Goal: Transaction & Acquisition: Purchase product/service

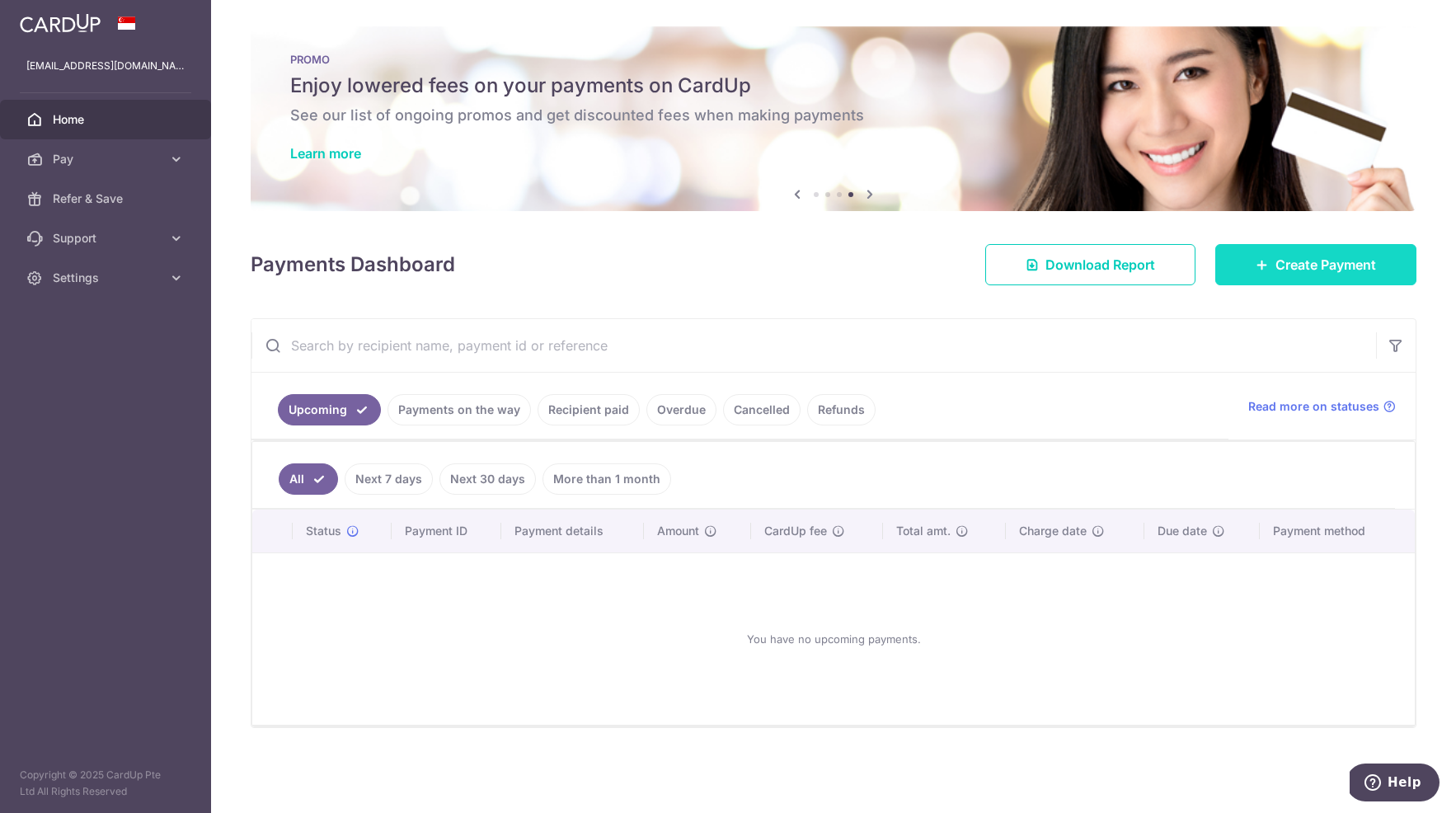
click at [1259, 262] on icon at bounding box center [1262, 264] width 13 height 13
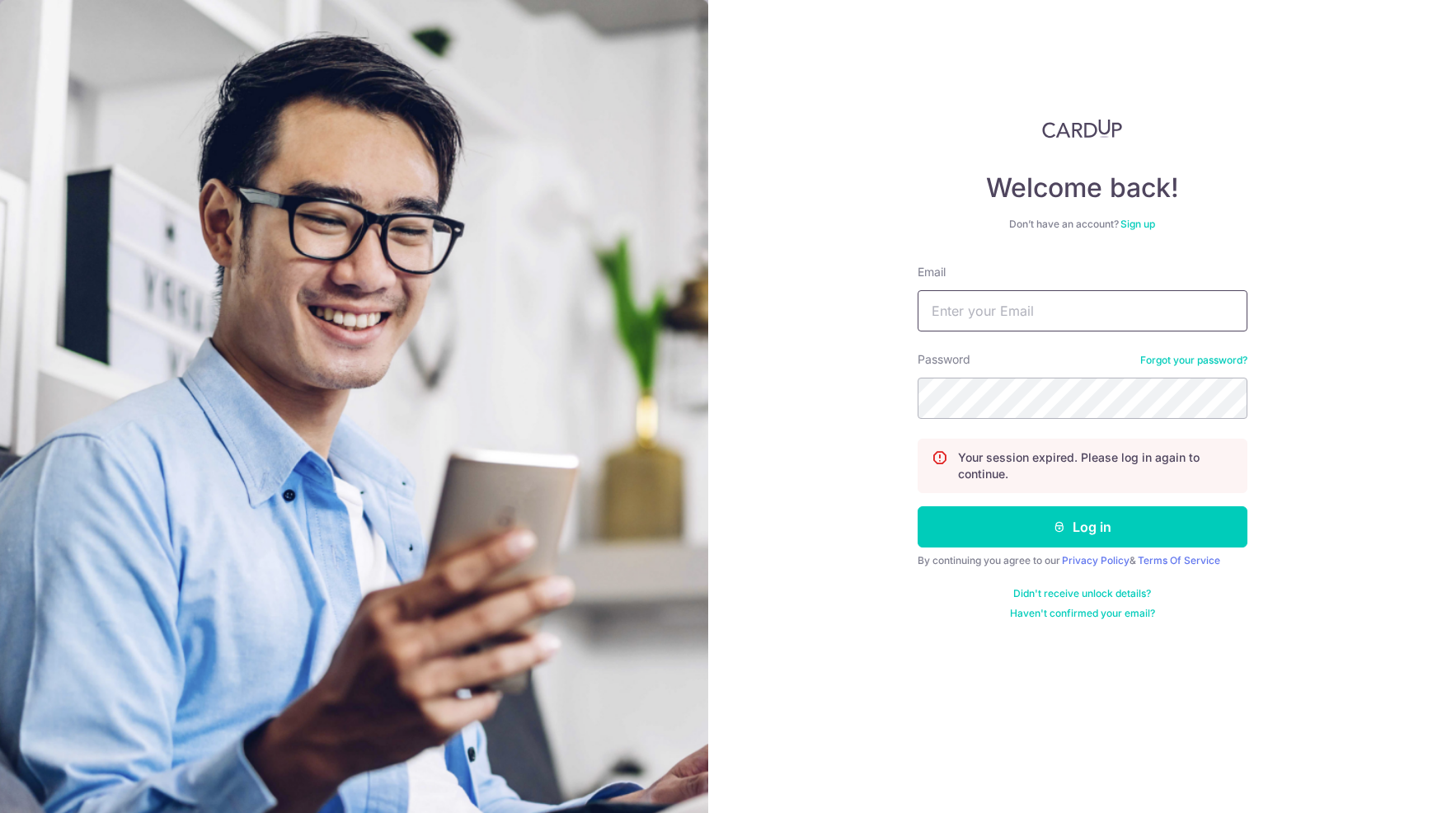
click at [979, 323] on input "Email" at bounding box center [1083, 311] width 330 height 41
type input "[EMAIL_ADDRESS][DOMAIN_NAME]"
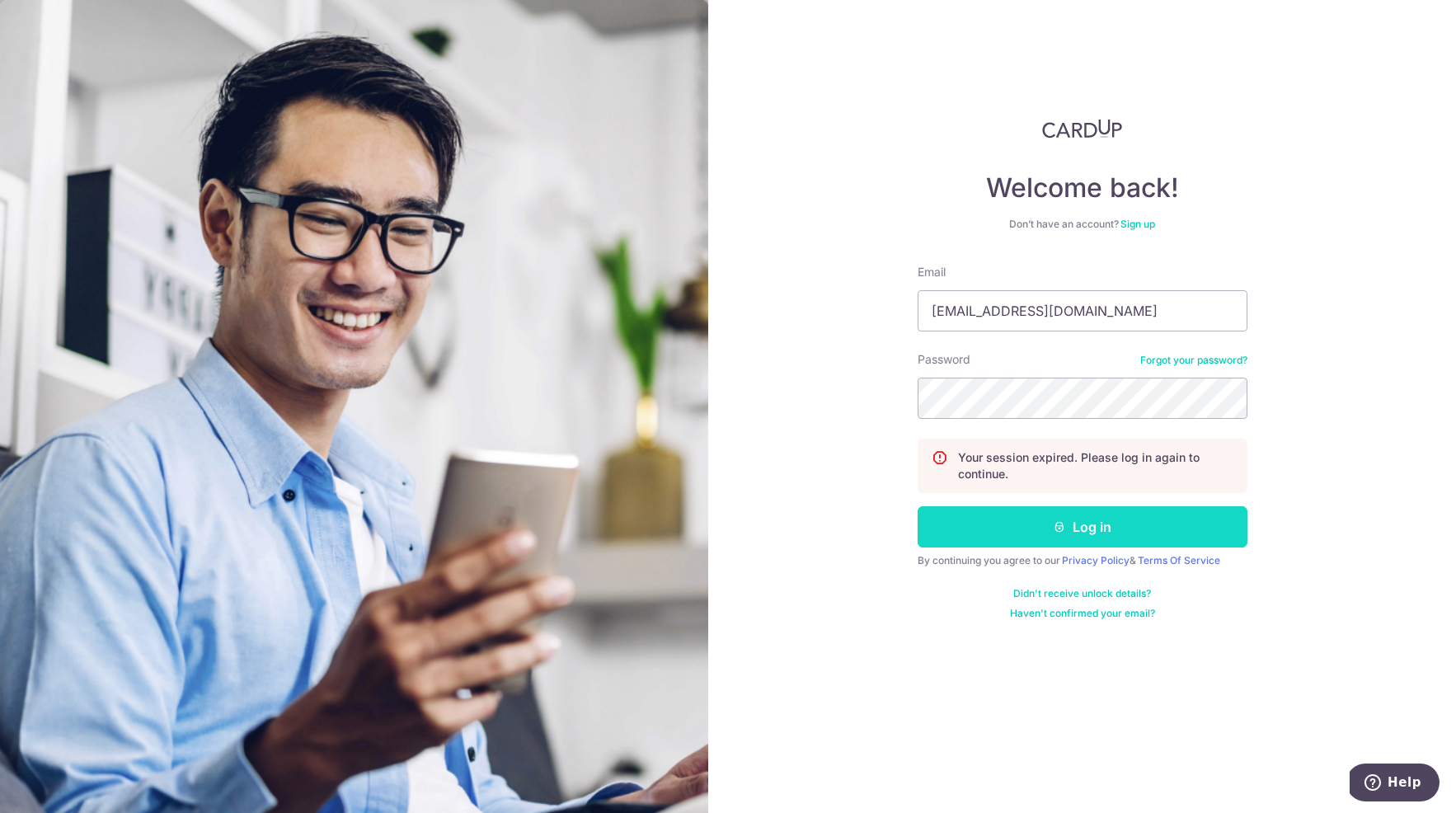
click at [1119, 533] on button "Log in" at bounding box center [1083, 527] width 330 height 41
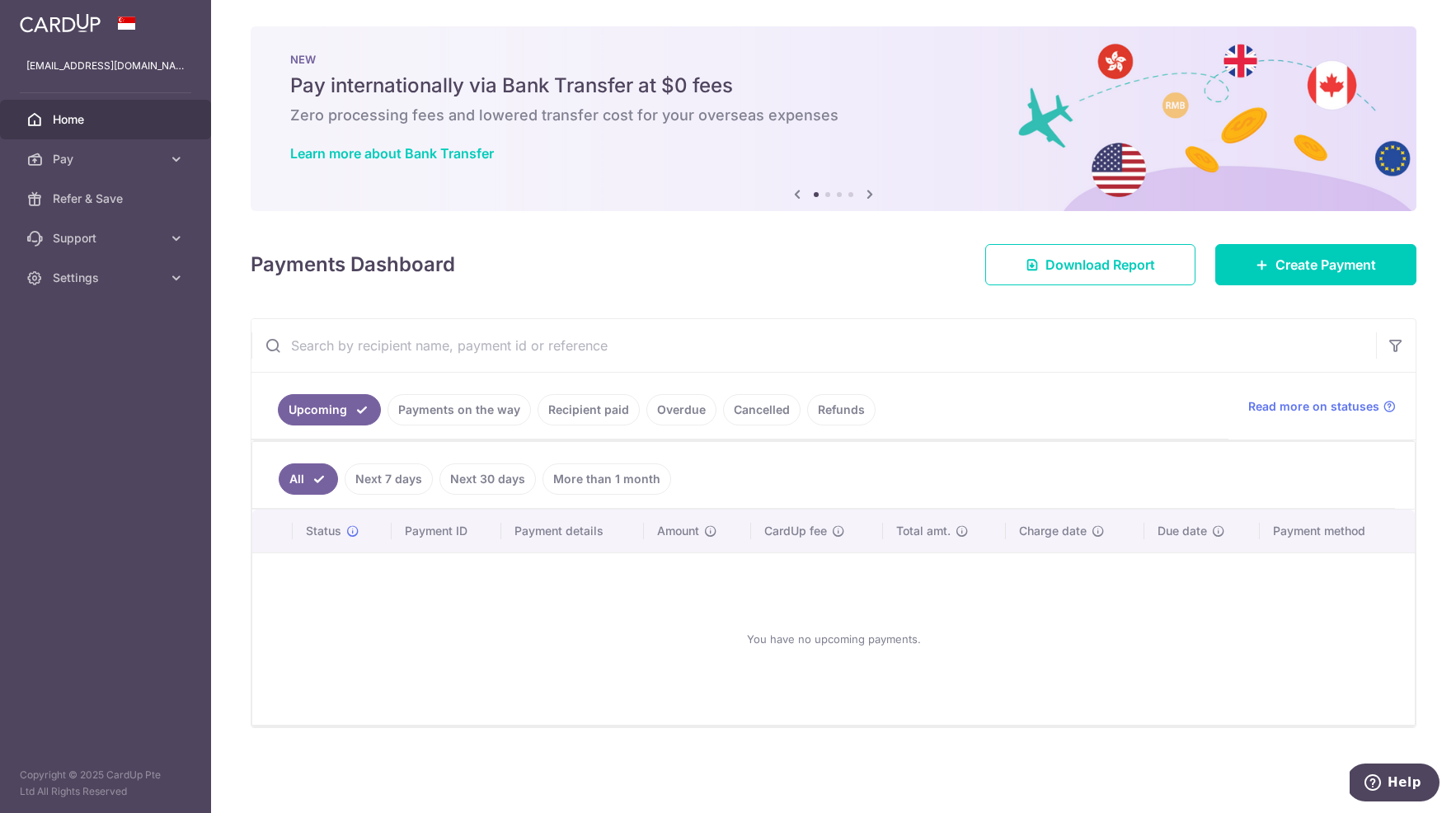
click at [822, 137] on div "NEW Pay internationally via Bank Transfer at $0 fees Zero processing fees and l…" at bounding box center [834, 109] width 1166 height 165
click at [870, 188] on icon at bounding box center [870, 194] width 20 height 21
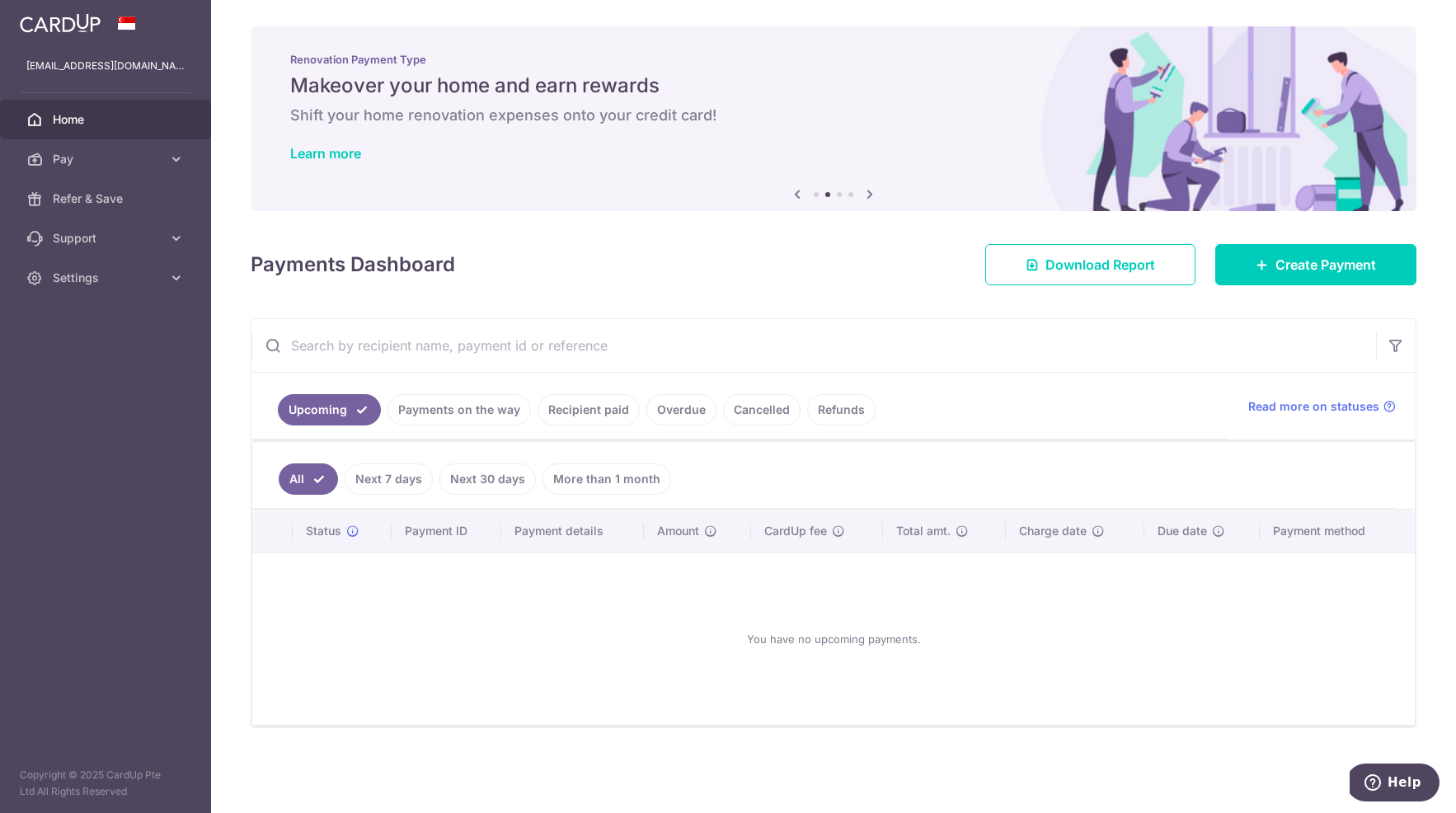
click at [869, 189] on icon at bounding box center [870, 194] width 20 height 21
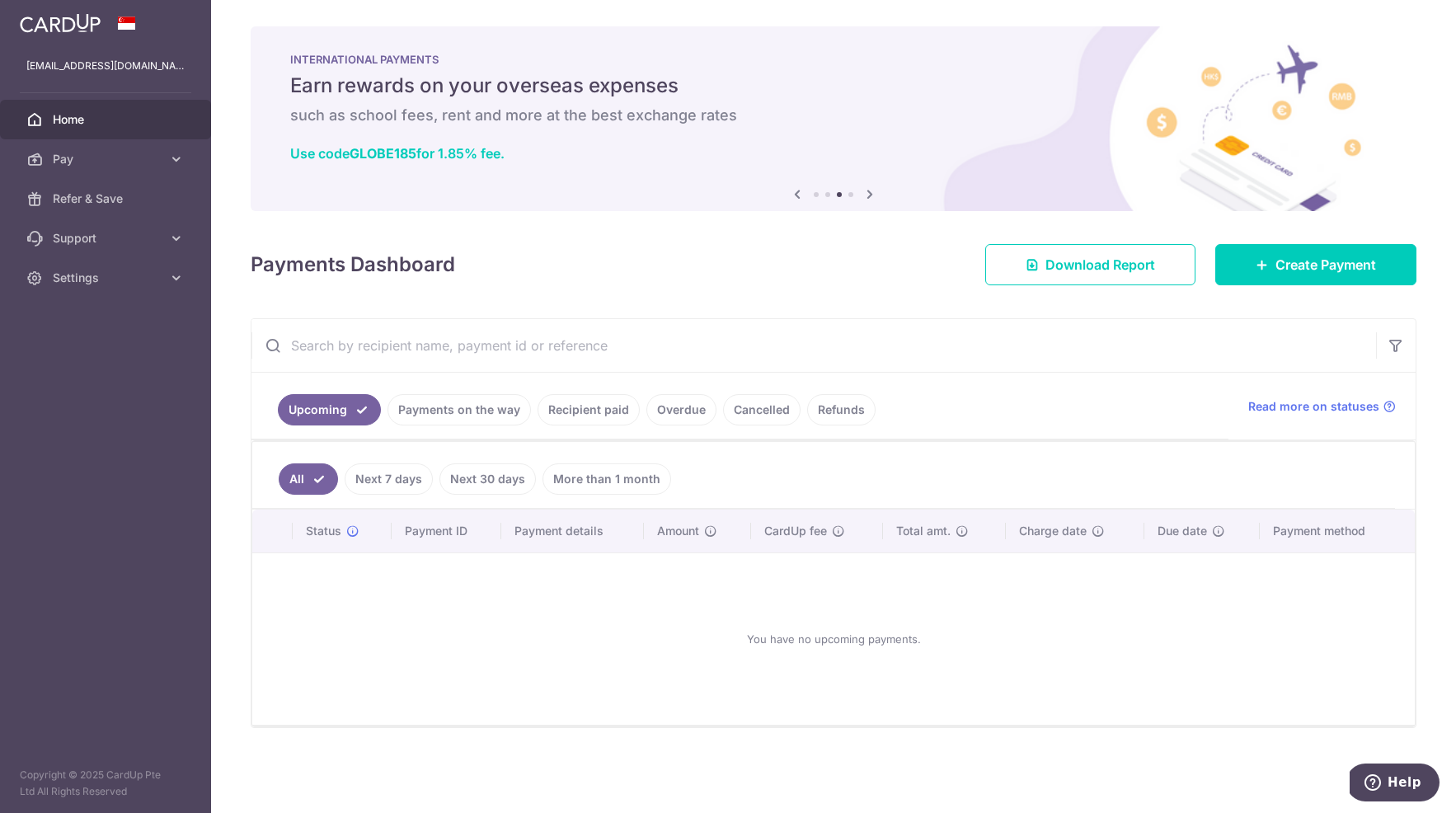
click at [869, 189] on icon at bounding box center [870, 194] width 20 height 21
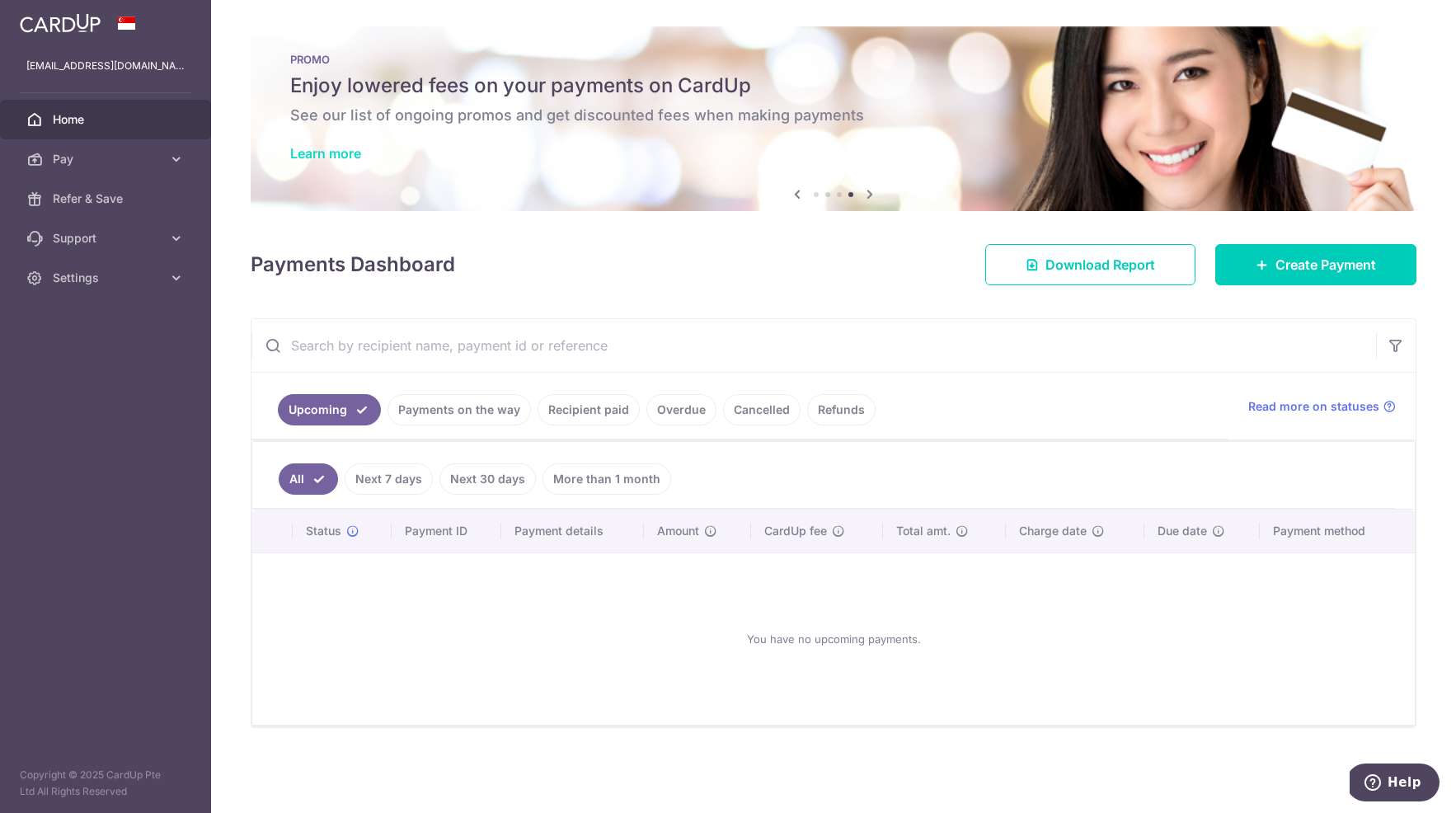
click at [339, 151] on link "Learn more" at bounding box center [326, 153] width 71 height 16
click at [1283, 258] on span "Create Payment" at bounding box center [1326, 265] width 101 height 20
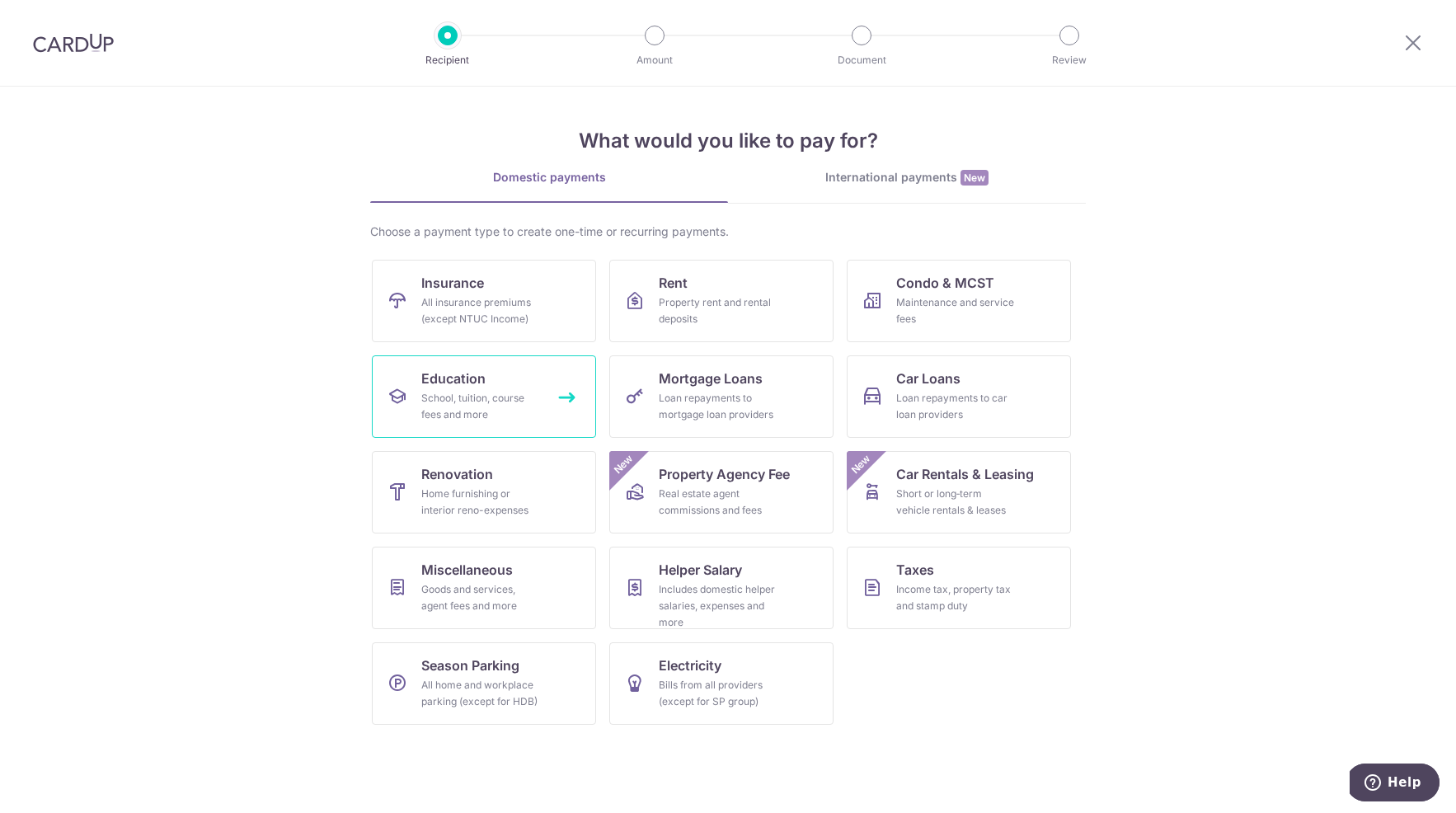
click at [462, 398] on div "School, tuition, course fees and more" at bounding box center [481, 407] width 119 height 33
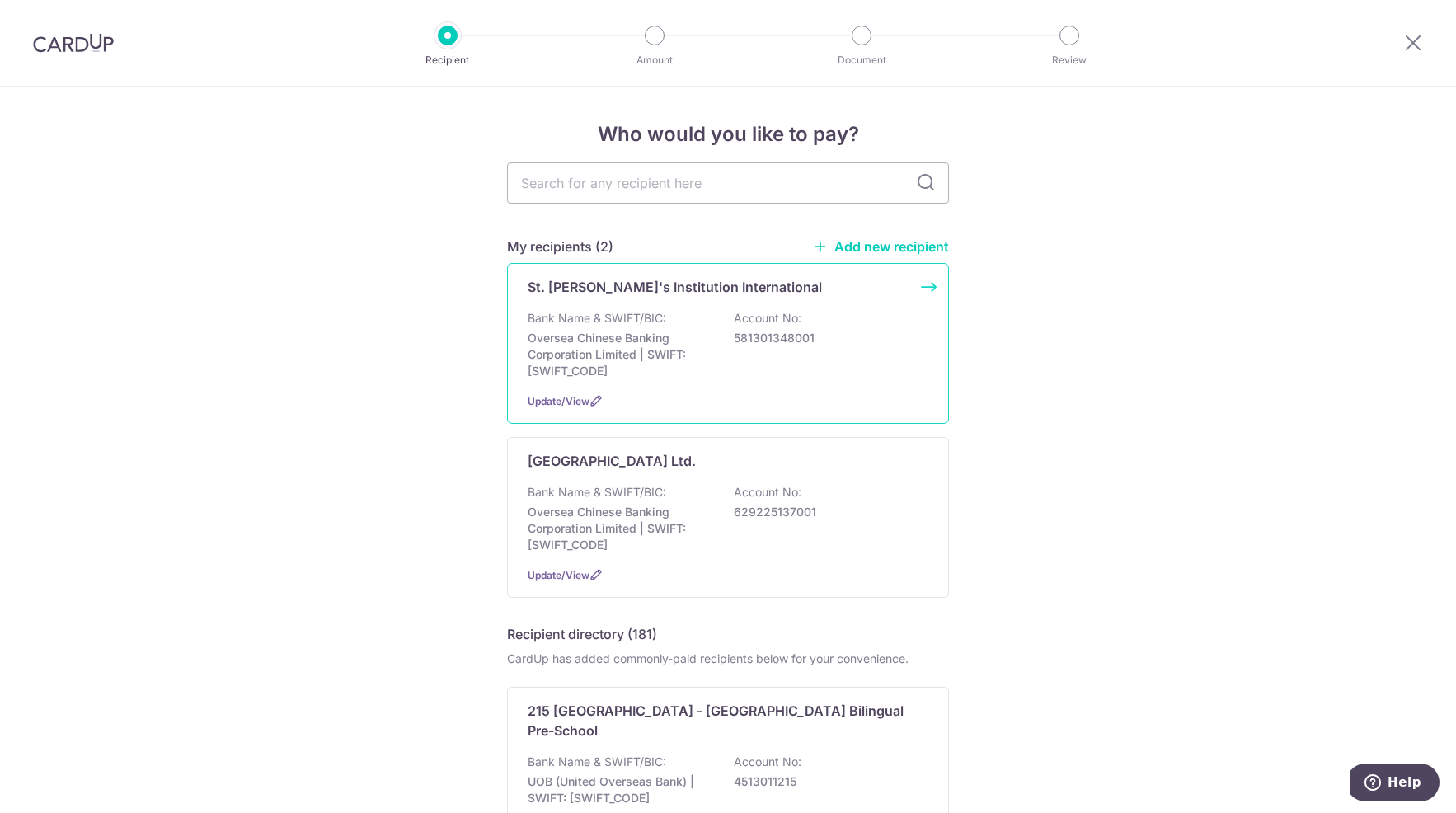
click at [705, 384] on div "St. Joseph's Institution International Bank Name & SWIFT/BIC: Oversea Chinese B…" at bounding box center [728, 343] width 442 height 161
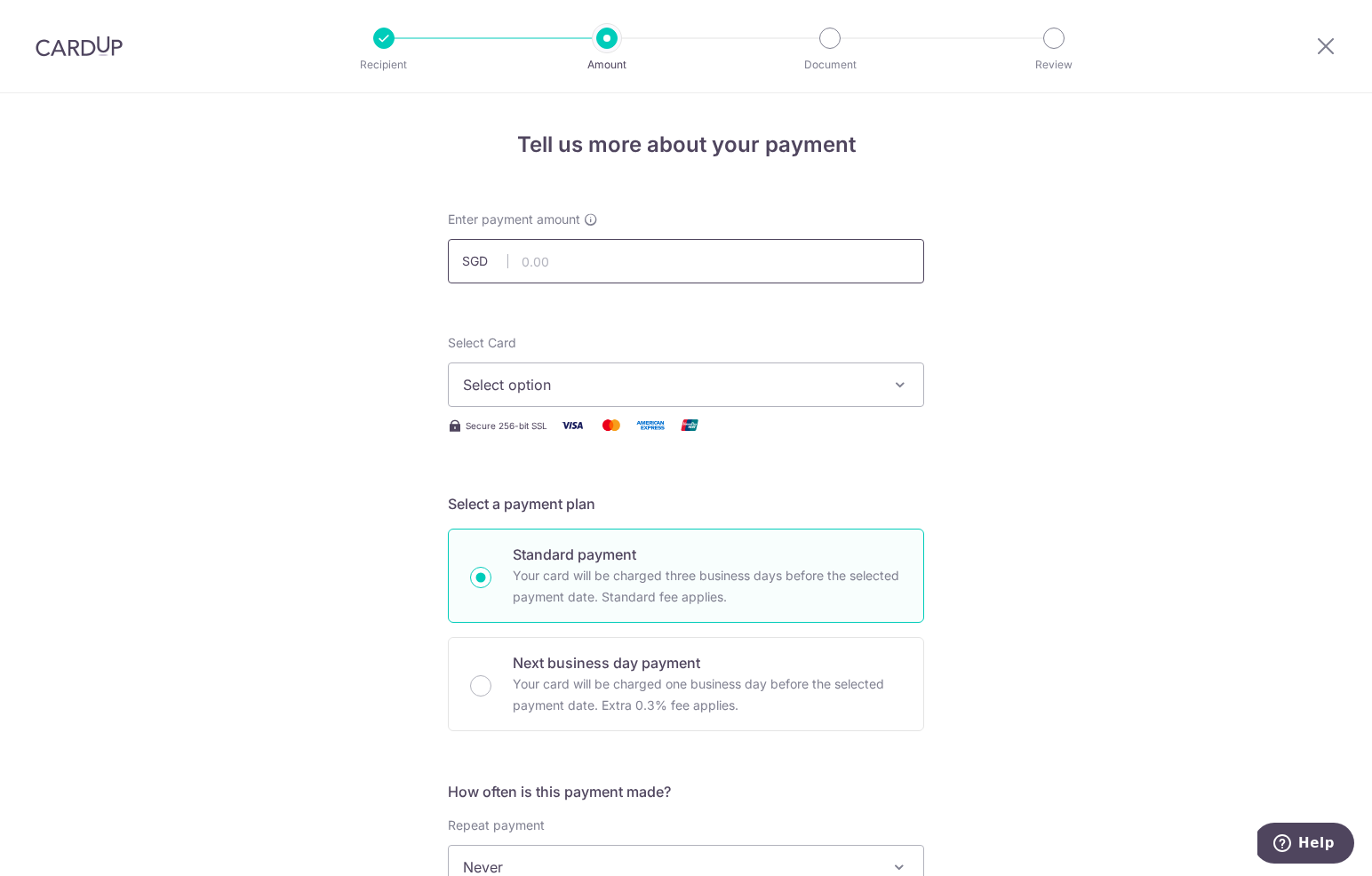
click at [552, 265] on input "text" at bounding box center [686, 261] width 477 height 45
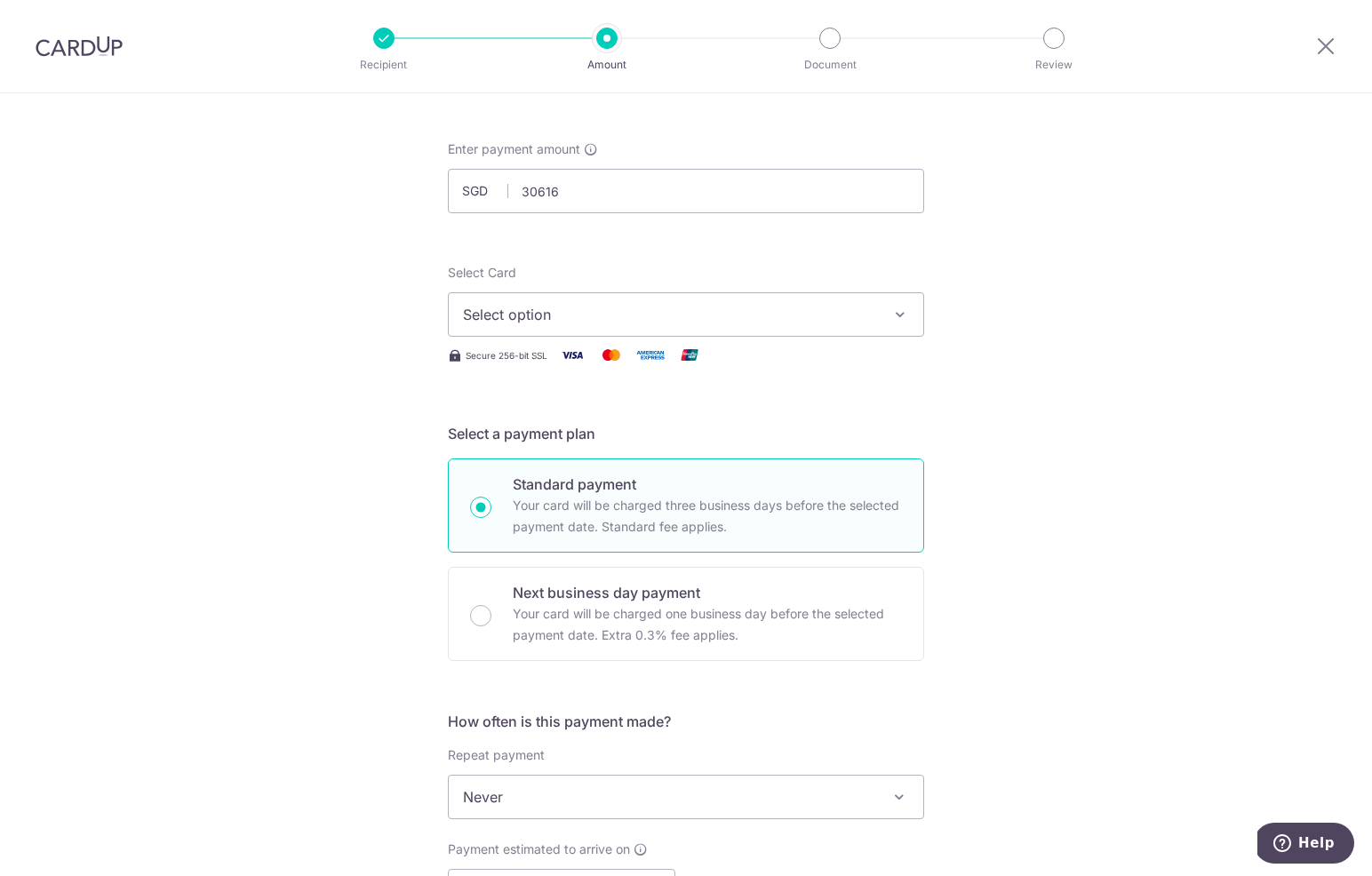
type input "30,616.00"
click at [825, 236] on form "Enter payment amount SGD 30,616.00 30616.00 Select Card Select option Add credi…" at bounding box center [686, 843] width 477 height 1406
click at [713, 324] on span "Select option" at bounding box center [670, 318] width 414 height 21
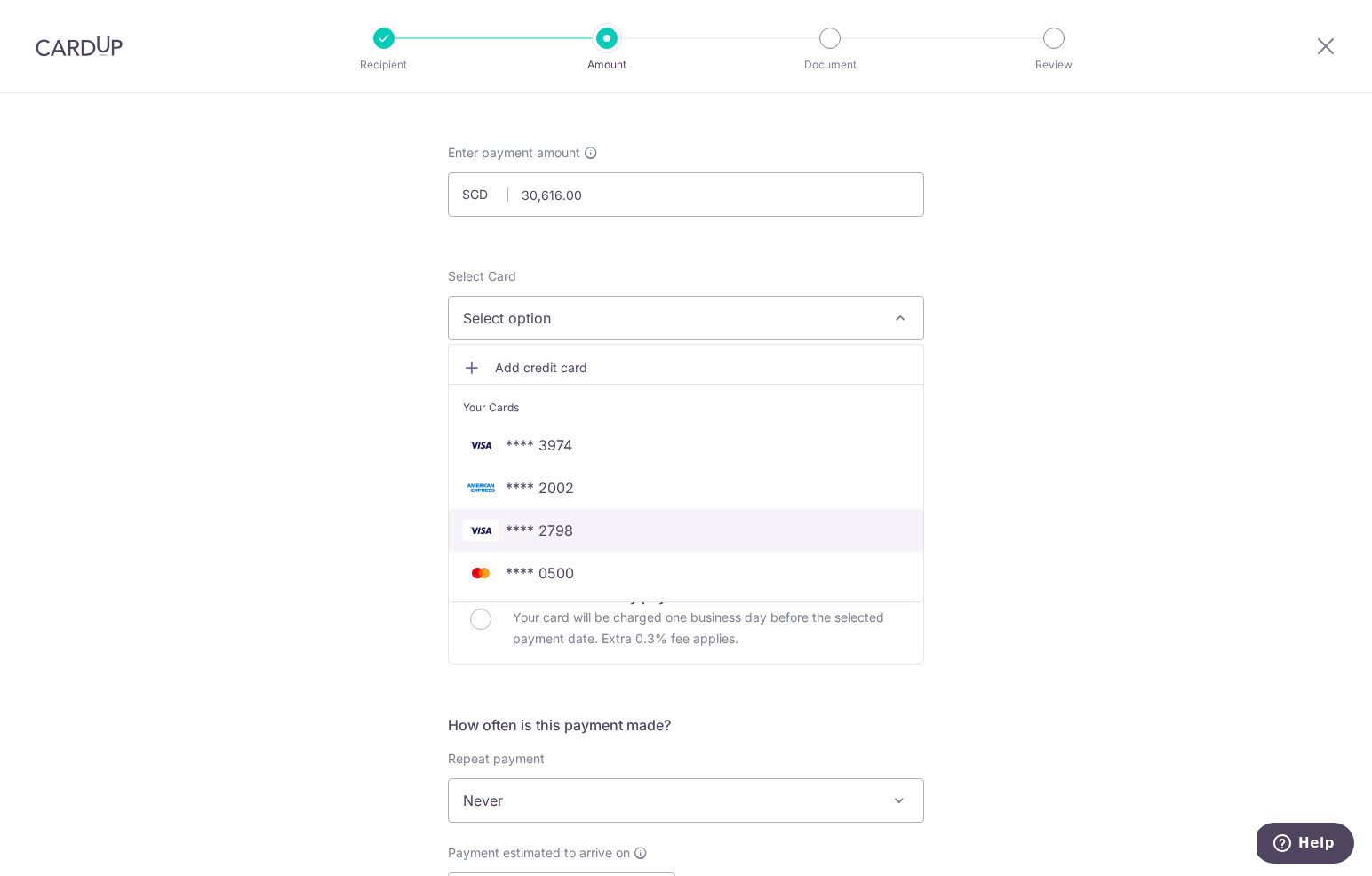
click at [639, 524] on span "**** 2798" at bounding box center [686, 530] width 446 height 21
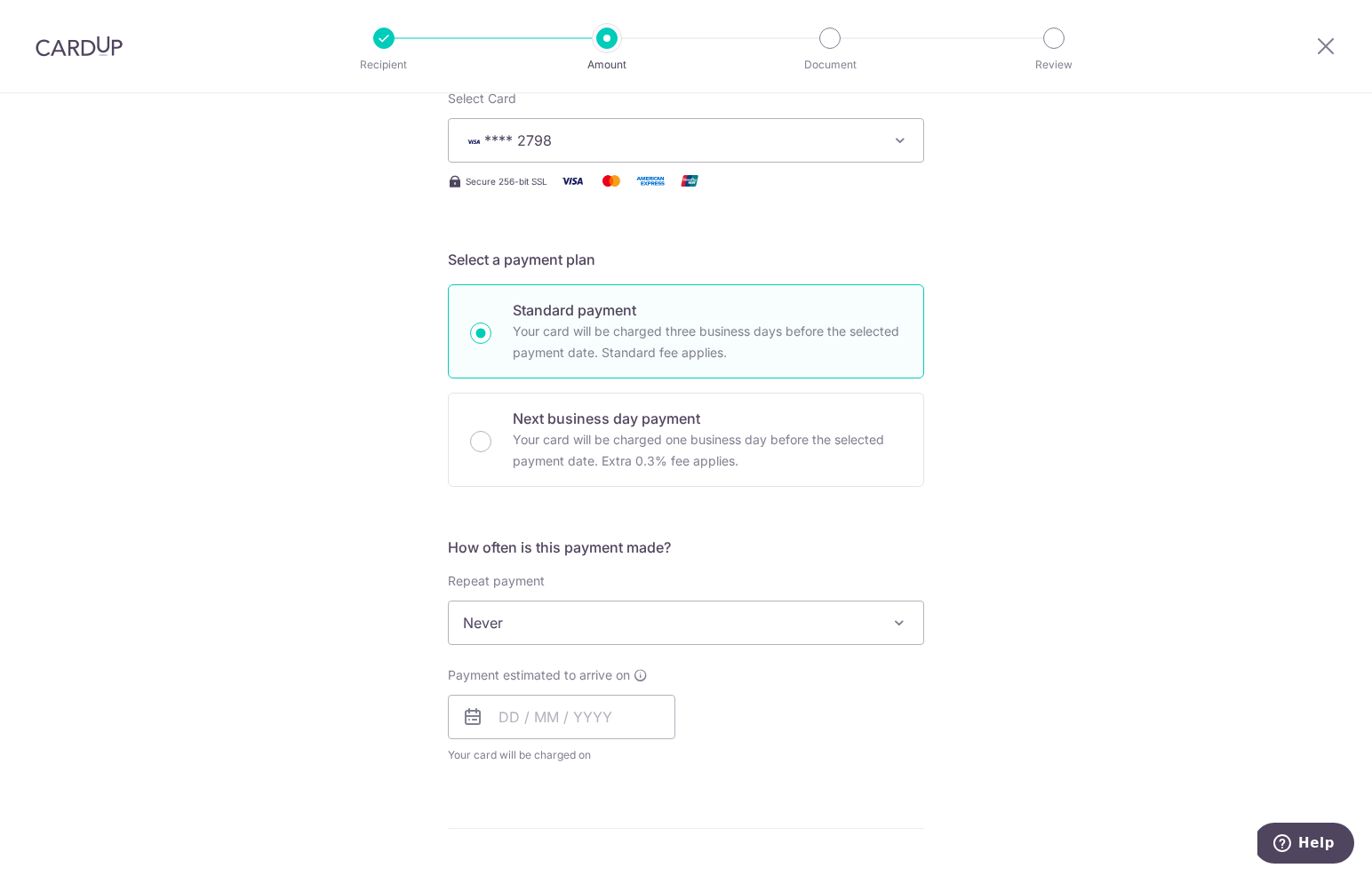
scroll to position [265, 0]
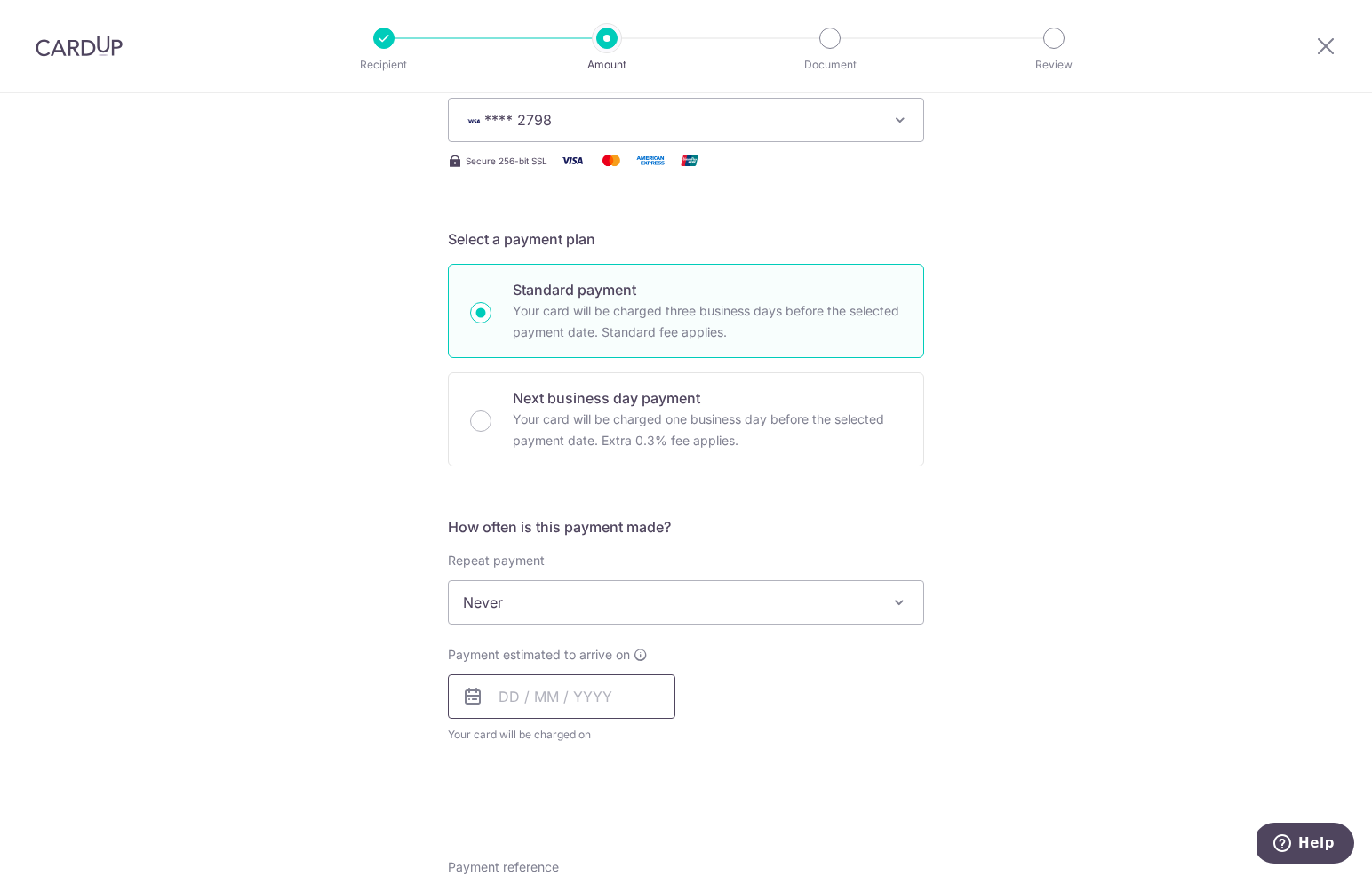
click at [583, 705] on input "text" at bounding box center [561, 697] width 228 height 45
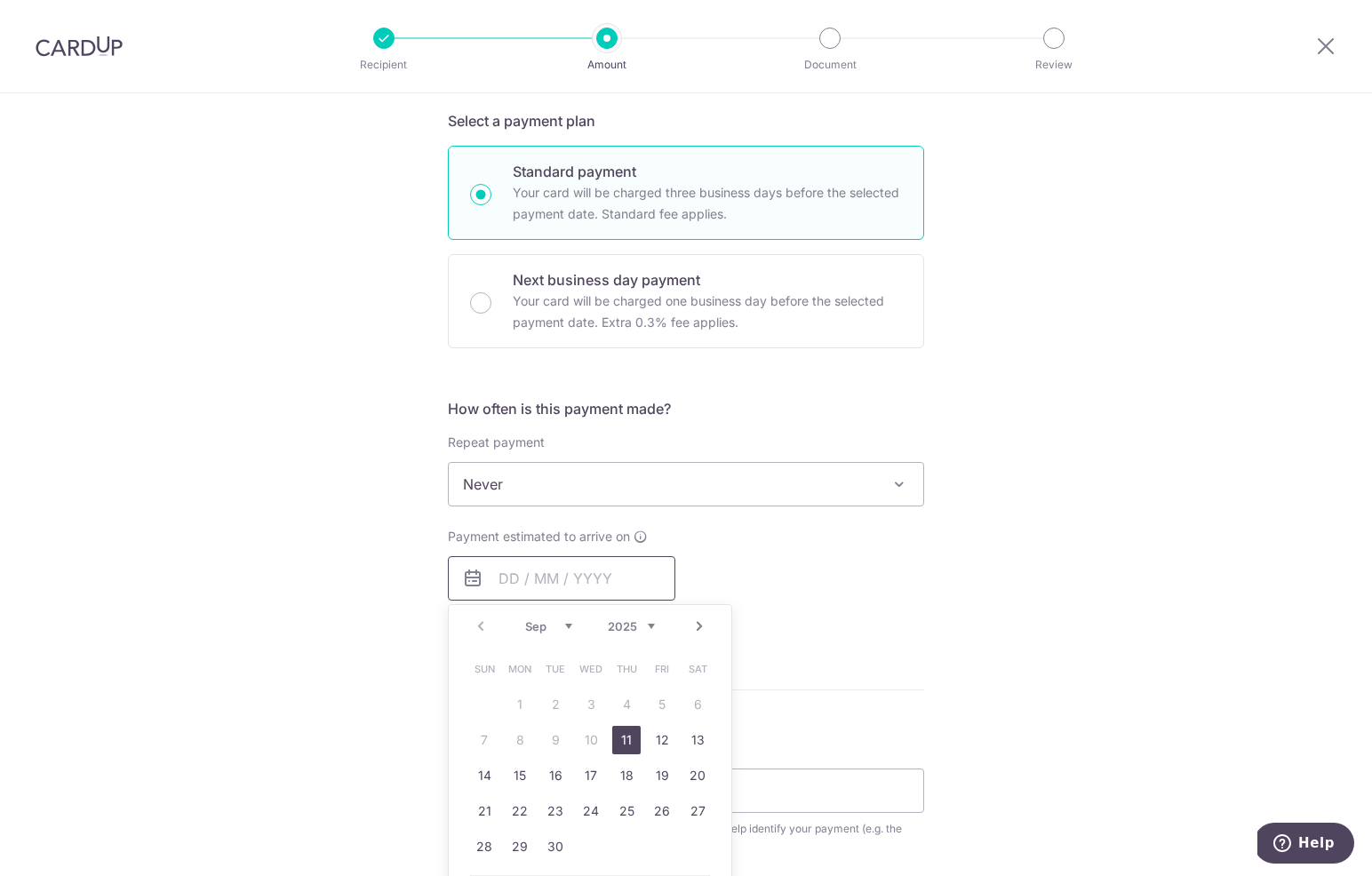
scroll to position [384, 0]
click at [632, 739] on link "11" at bounding box center [626, 739] width 29 height 29
type input "11/09/2025"
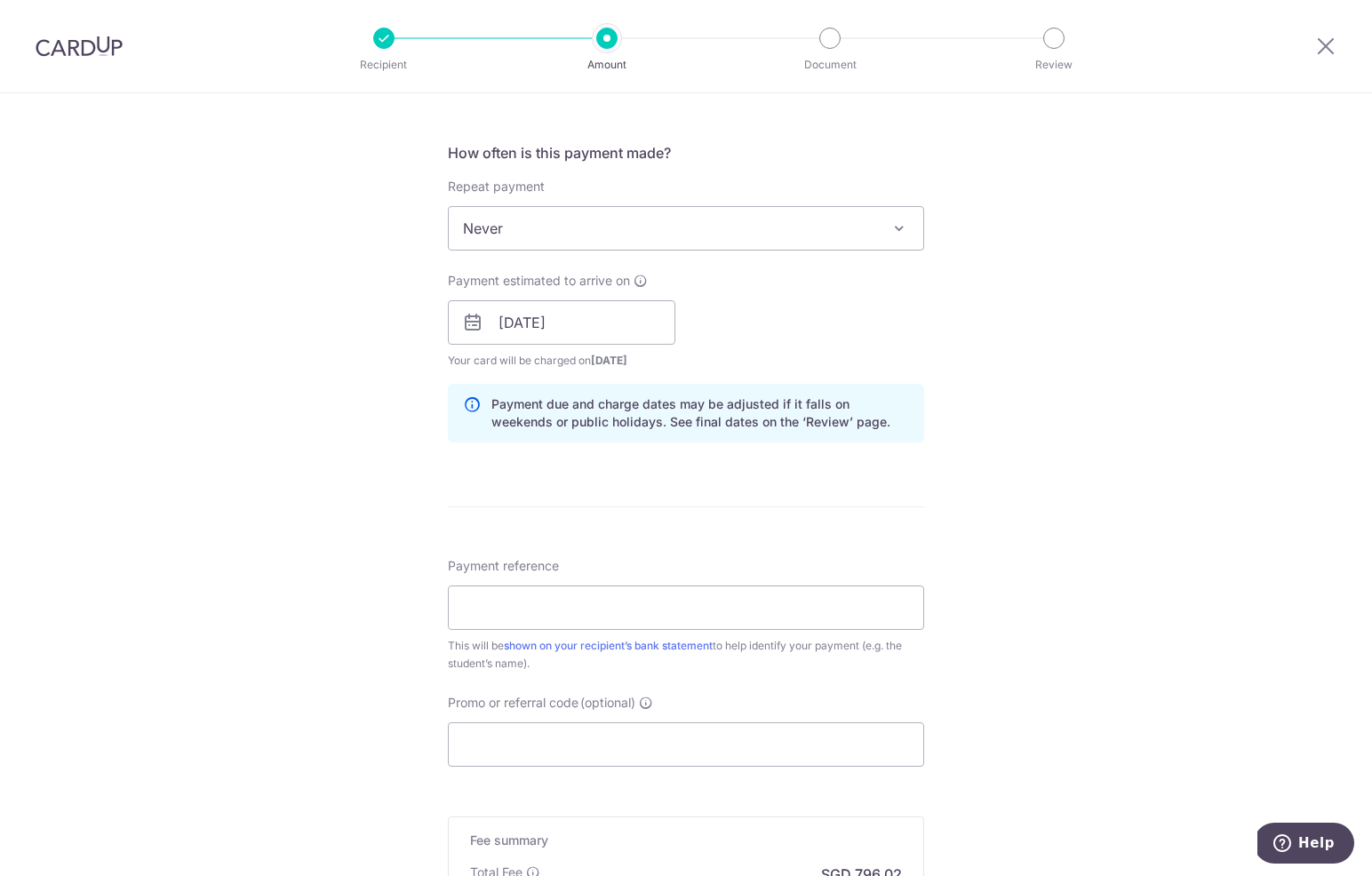
scroll to position [646, 0]
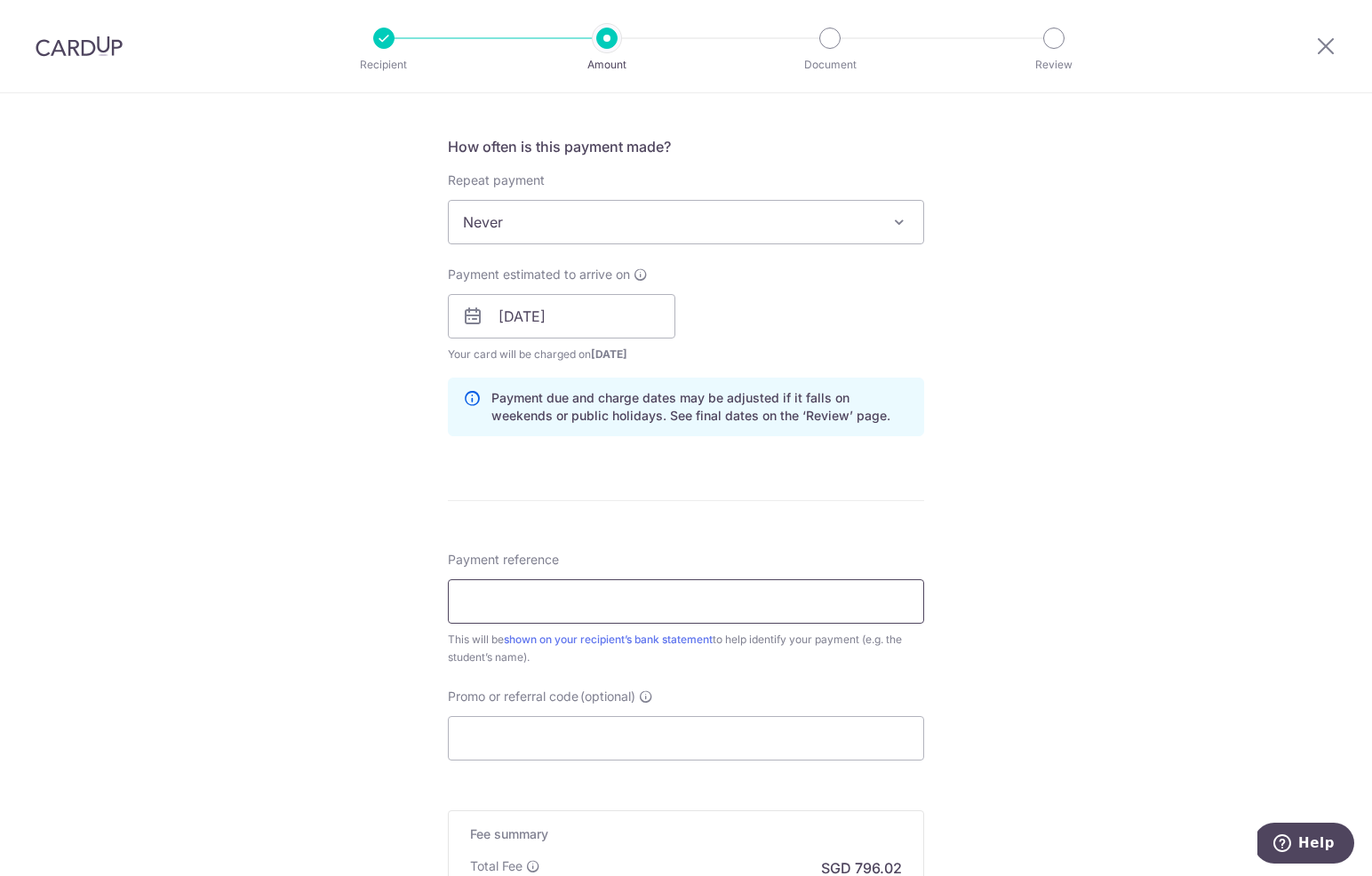
click at [644, 606] on input "Payment reference" at bounding box center [686, 602] width 477 height 45
drag, startPoint x: 509, startPoint y: 605, endPoint x: 568, endPoint y: 601, distance: 59.1
click at [510, 605] on input "S25/5-548" at bounding box center [686, 602] width 477 height 45
click at [597, 601] on input "S25/50548" at bounding box center [686, 602] width 477 height 45
type input "S25/50548 Yi Kieran H"
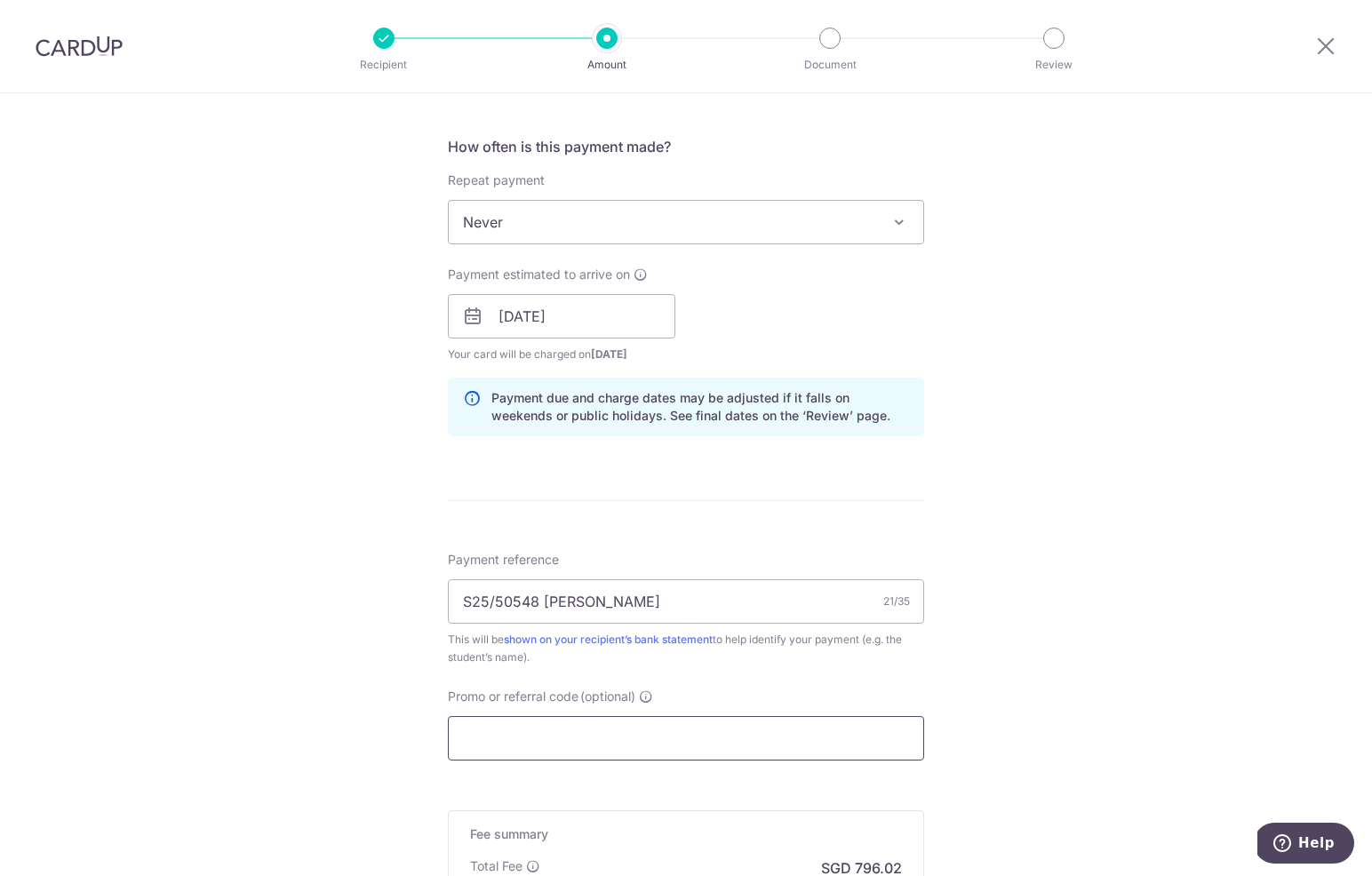
click at [570, 739] on input "Promo or referral code (optional)" at bounding box center [686, 739] width 477 height 45
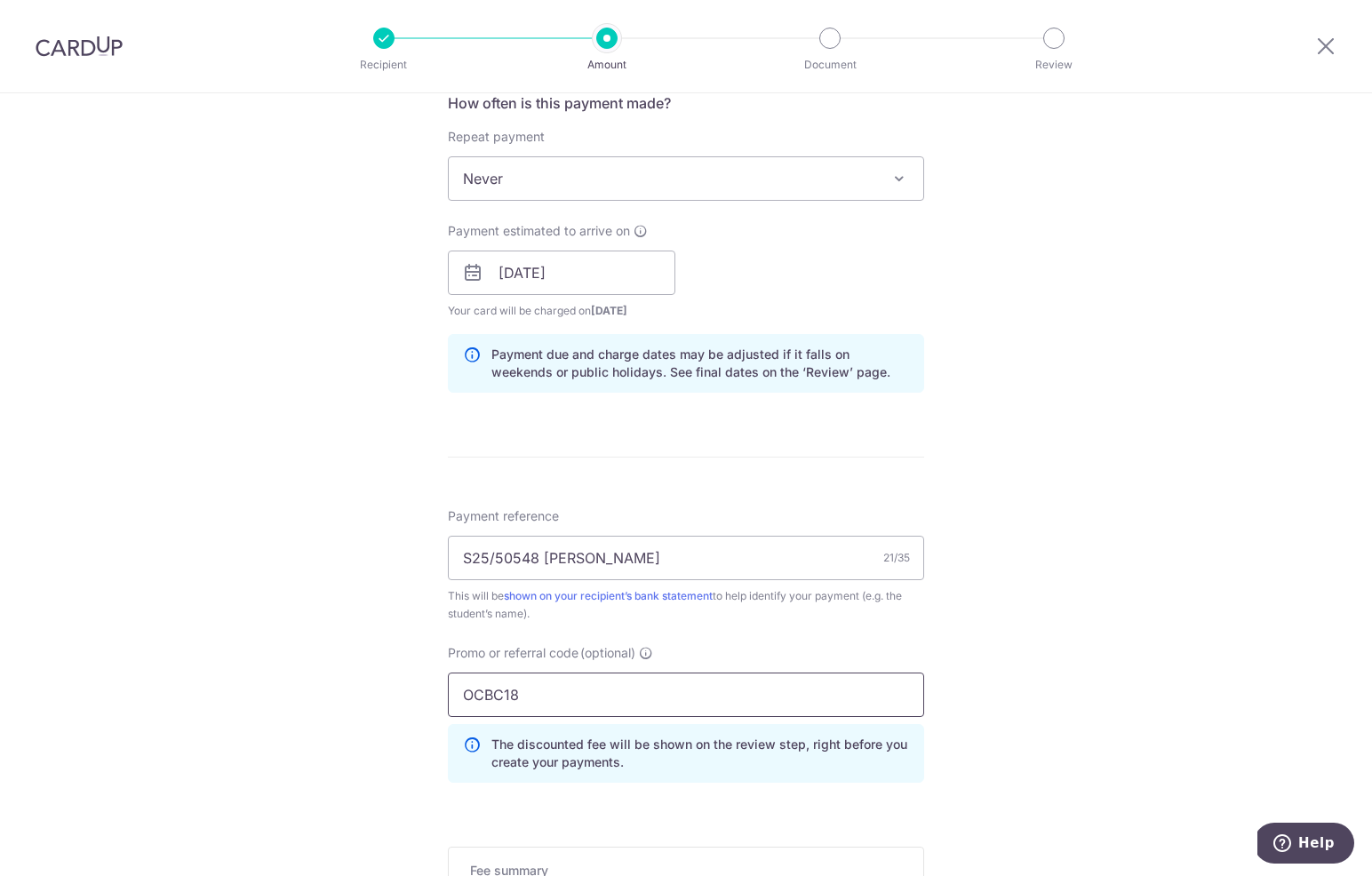
scroll to position [977, 0]
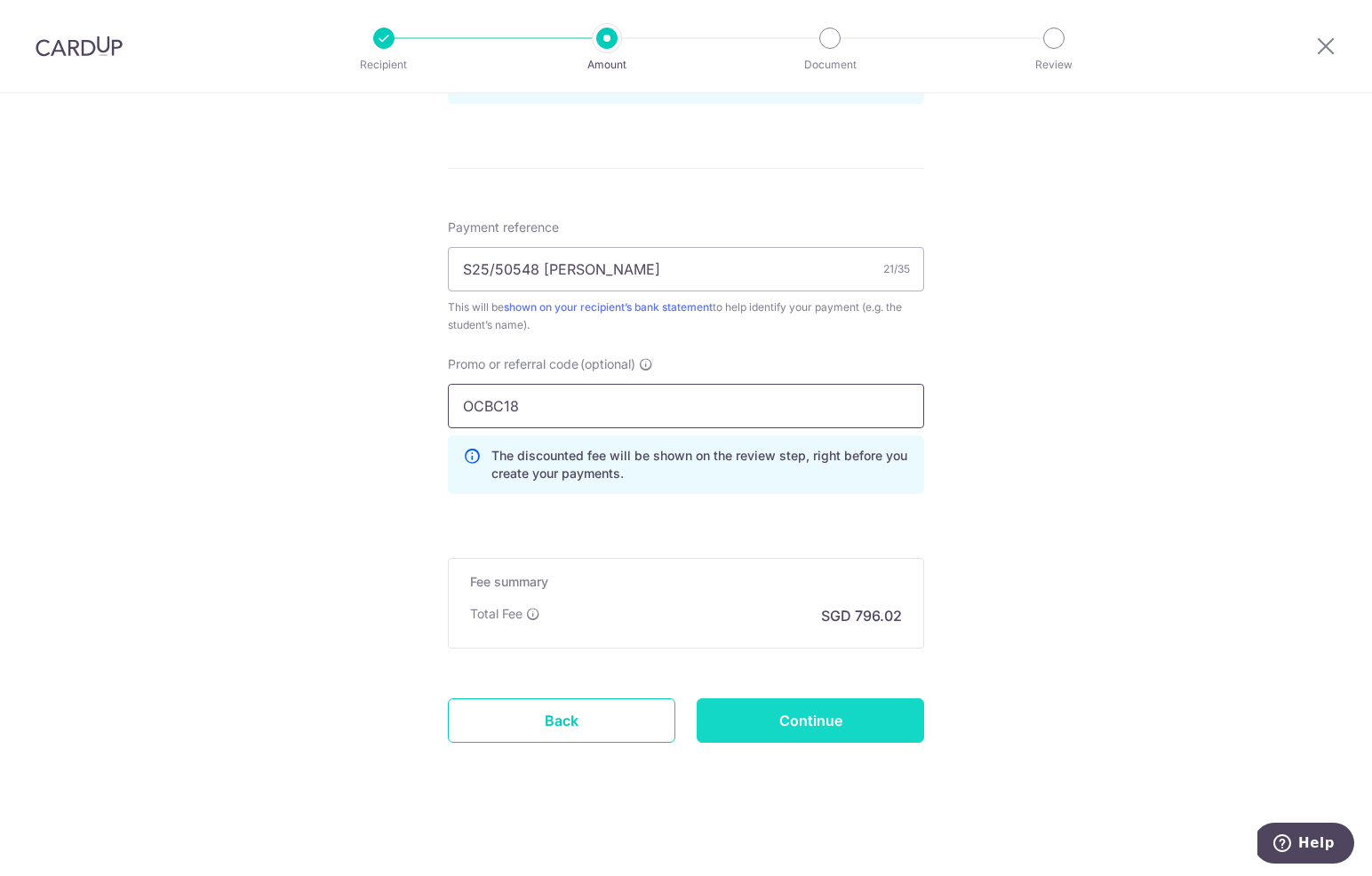
type input "OCBC18"
click at [773, 726] on input "Continue" at bounding box center [810, 721] width 228 height 45
type input "Create Schedule"
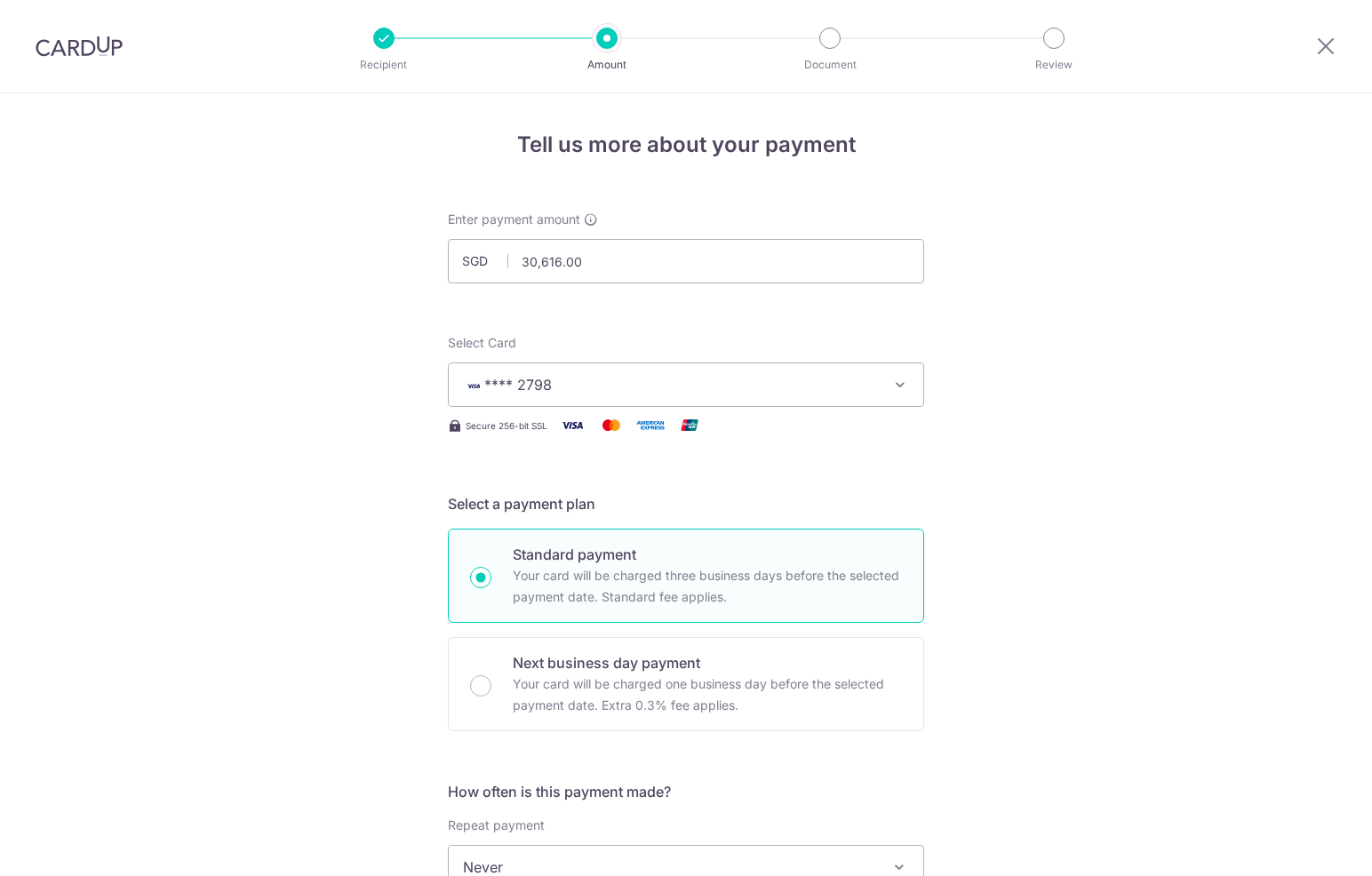
scroll to position [1002, 0]
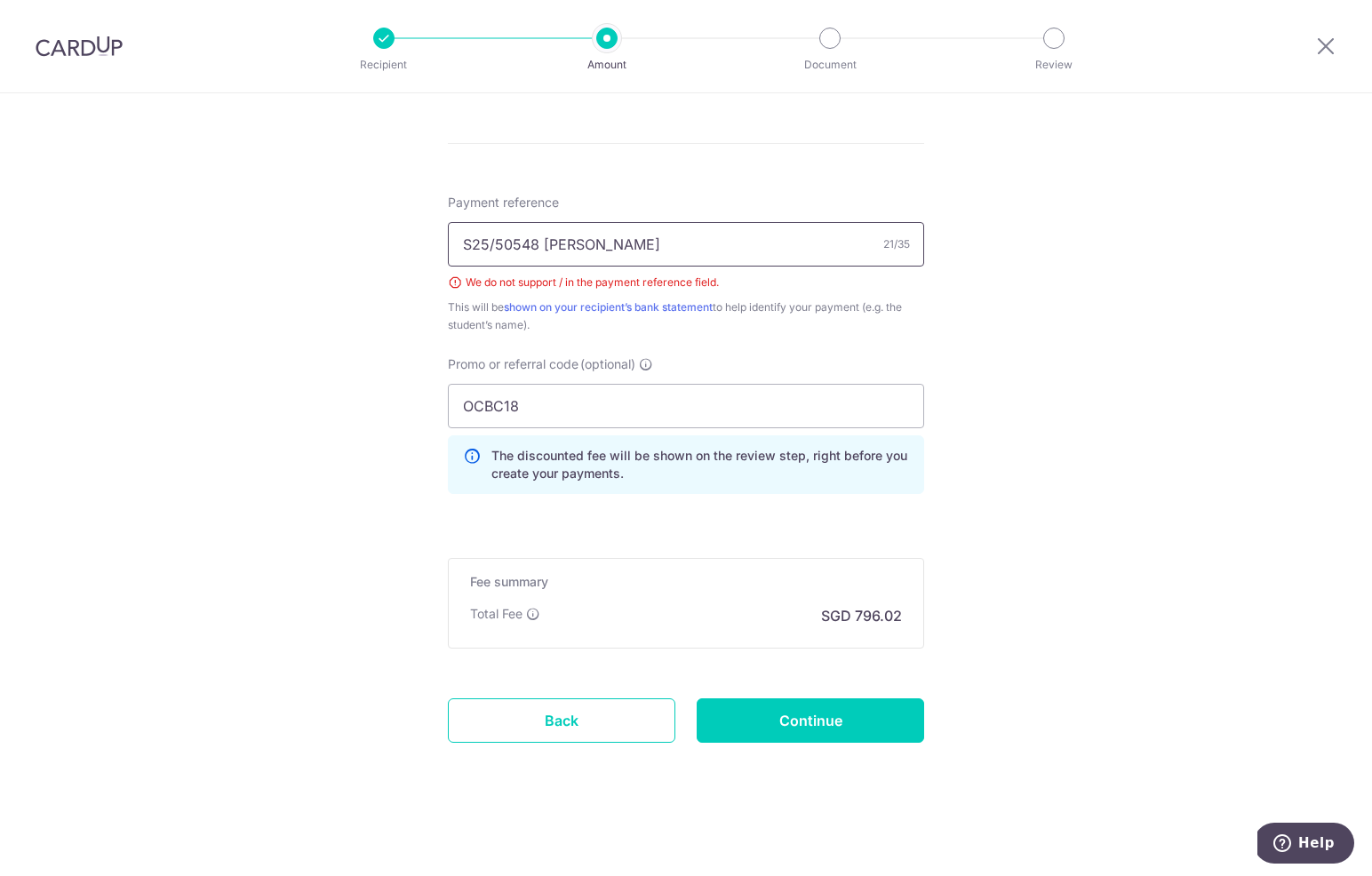
click at [497, 242] on input "S25/50548 [PERSON_NAME]" at bounding box center [686, 244] width 477 height 45
type input "S25 50548 [PERSON_NAME]"
click at [844, 726] on input "Continue" at bounding box center [810, 721] width 228 height 45
type input "Create Schedule"
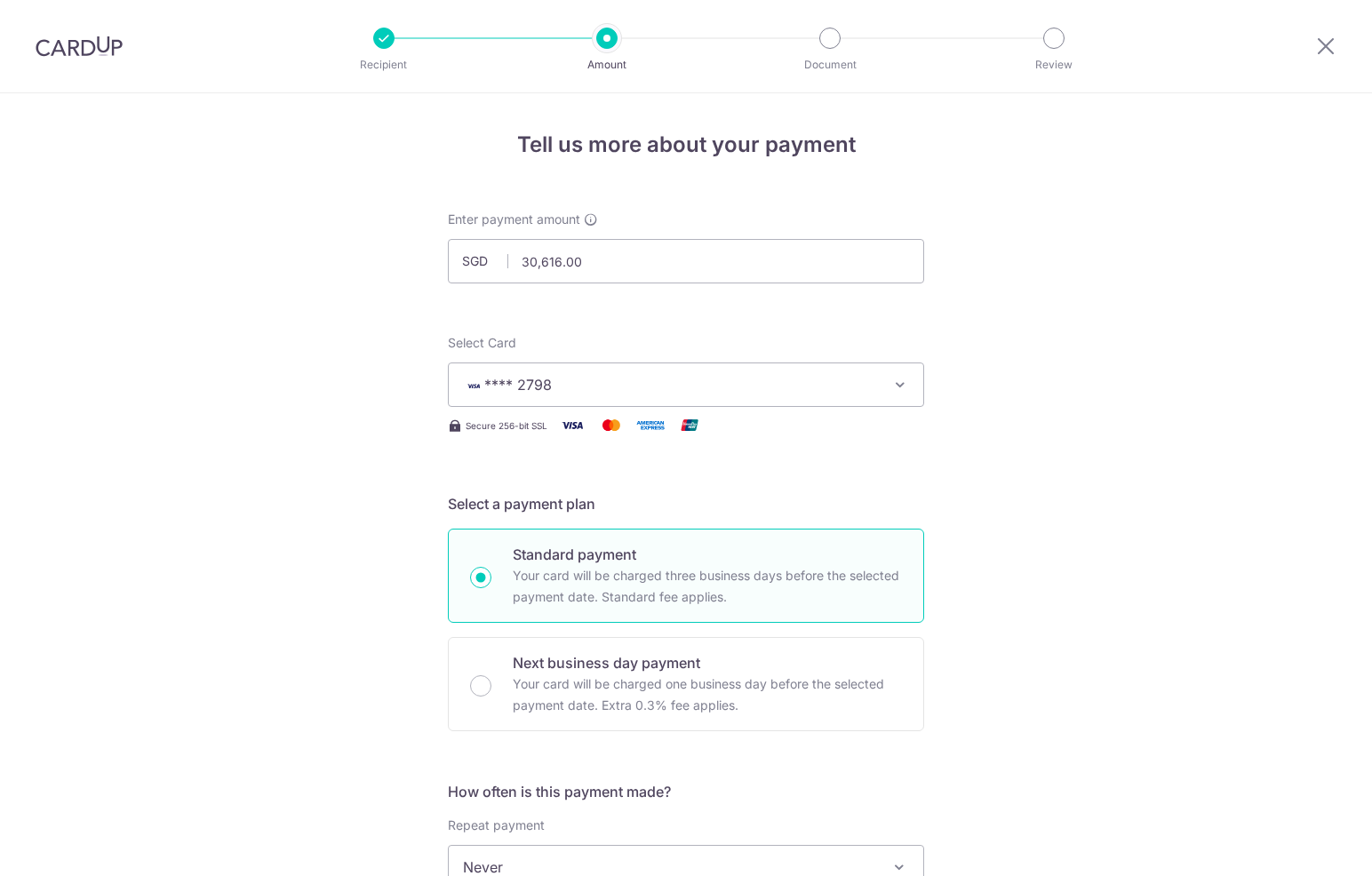
scroll to position [1002, 0]
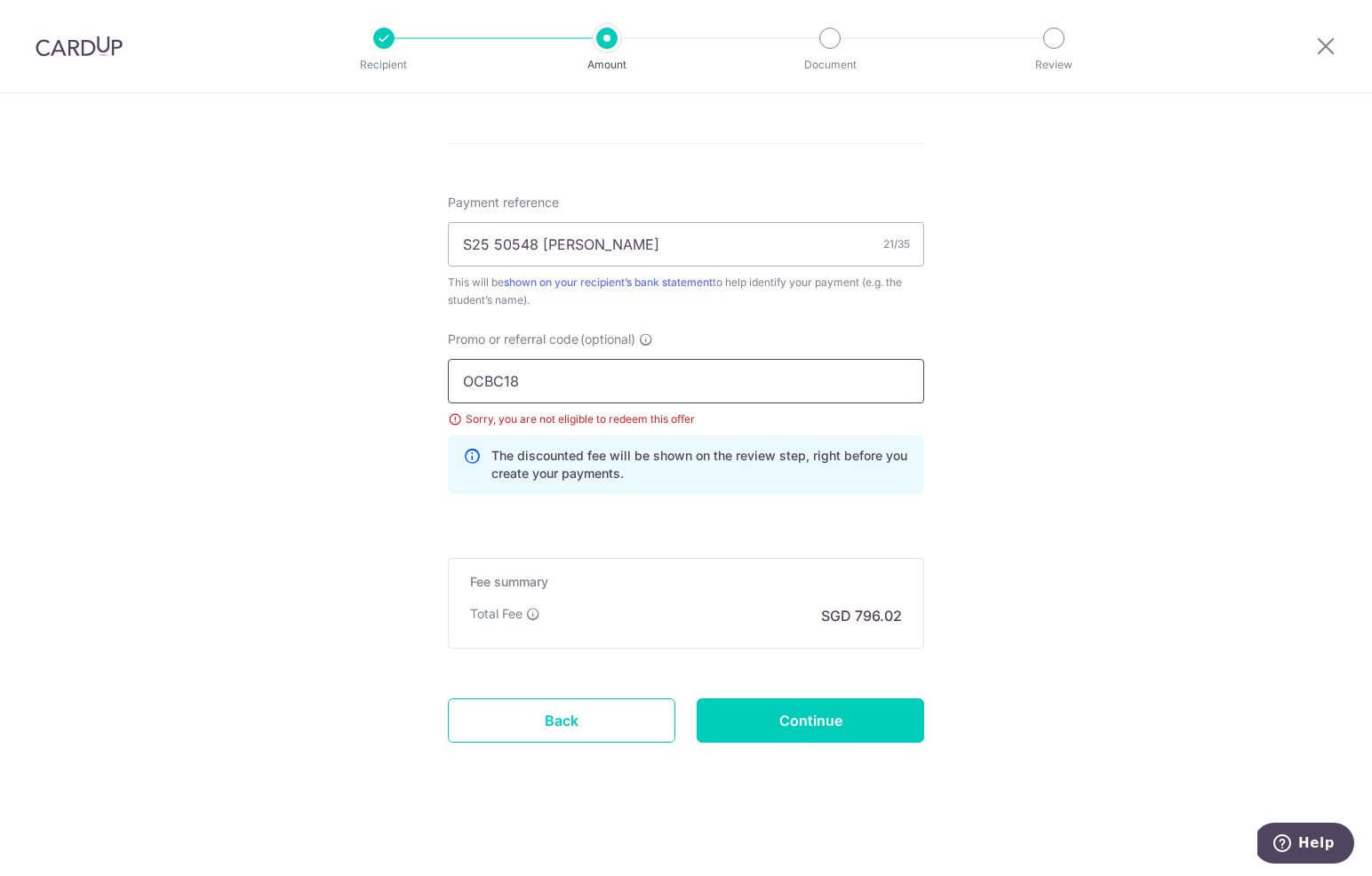
drag, startPoint x: 517, startPoint y: 383, endPoint x: 554, endPoint y: 386, distance: 37.1
click at [533, 384] on input "OCBC18" at bounding box center [686, 381] width 477 height 45
type input "OCBC195"
click at [798, 725] on input "Continue" at bounding box center [810, 721] width 228 height 45
type input "Update Schedule"
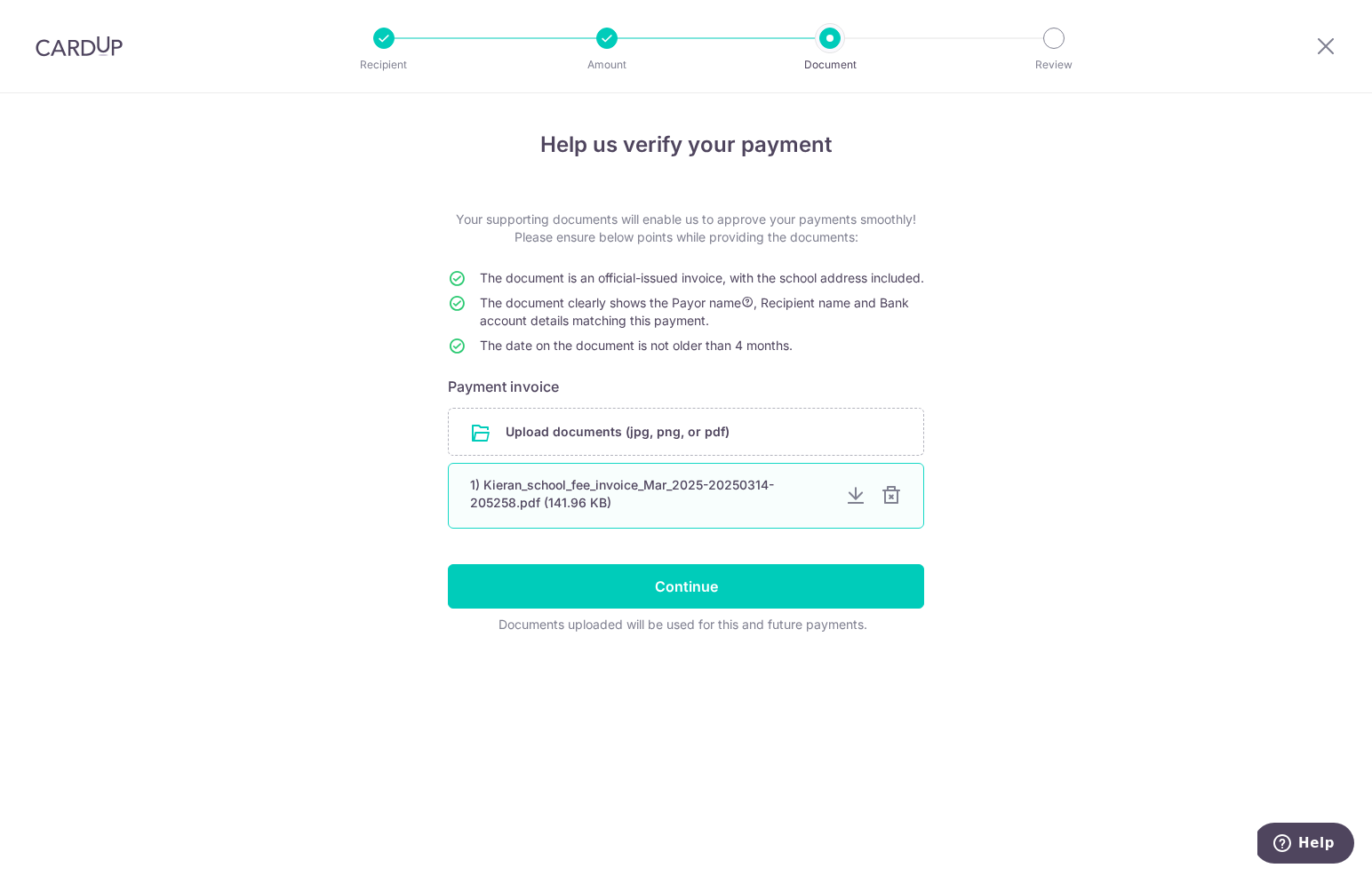
click at [885, 506] on div at bounding box center [891, 495] width 21 height 21
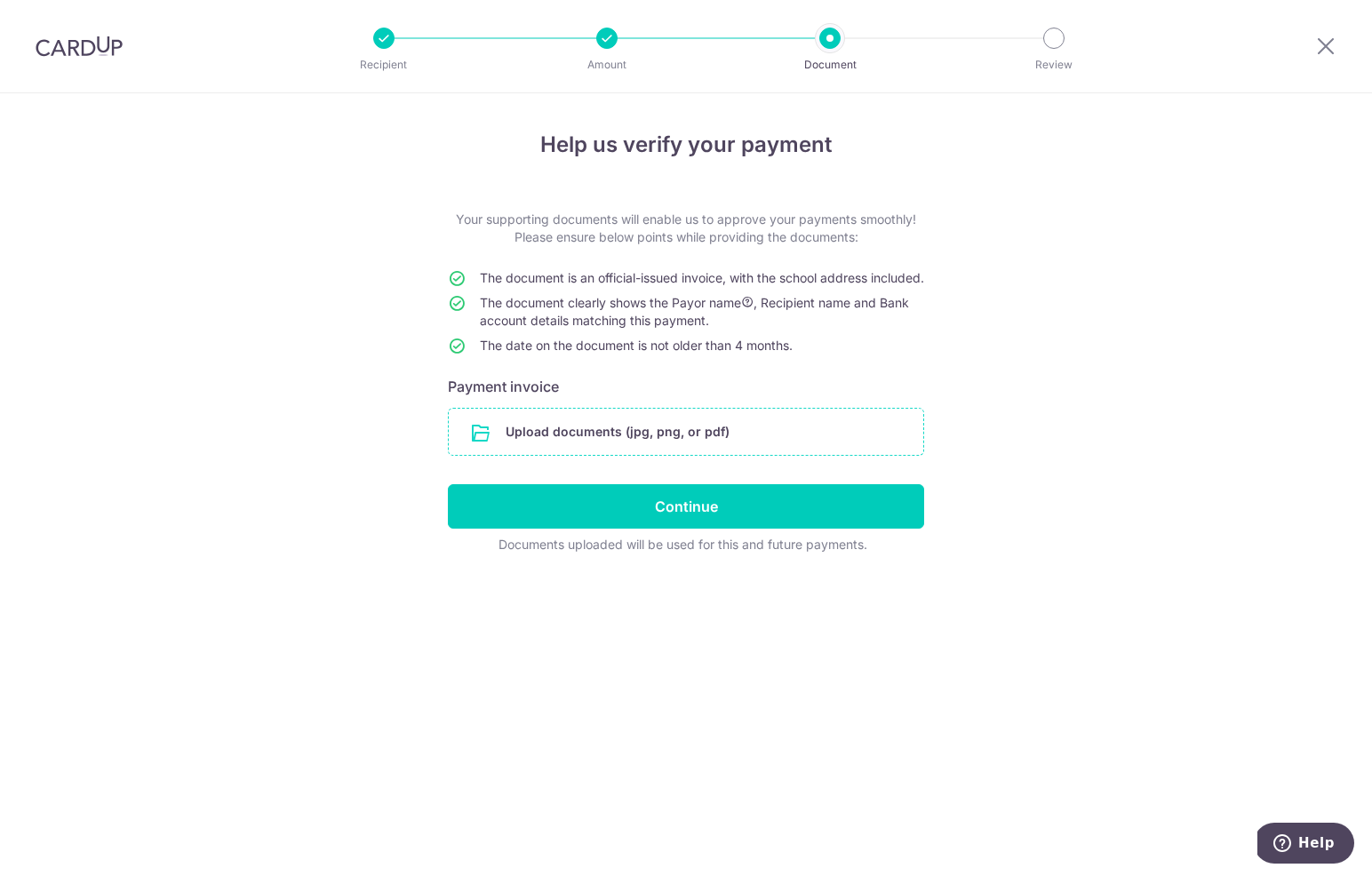
click at [580, 446] on input "file" at bounding box center [686, 432] width 475 height 46
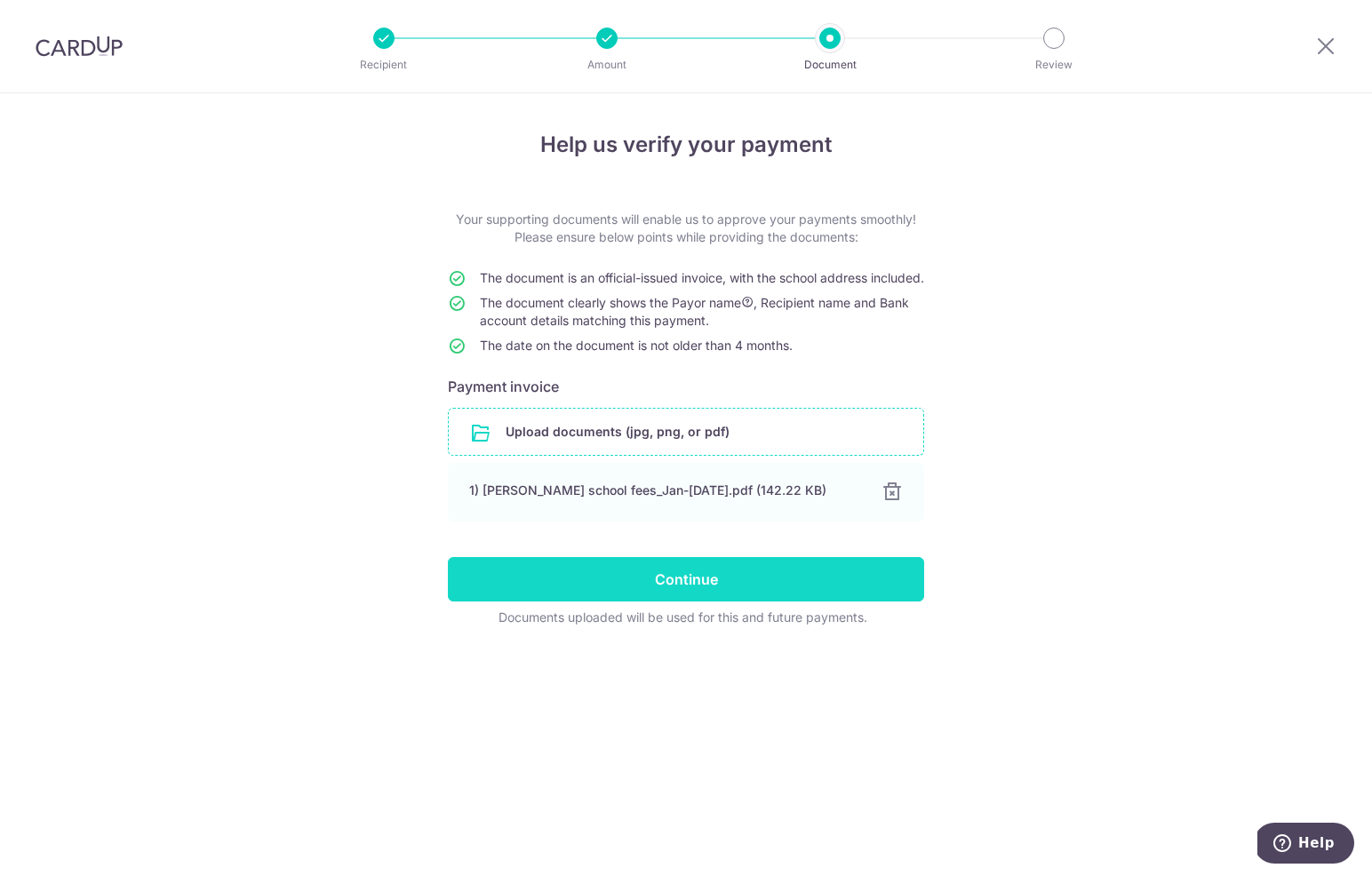
click at [716, 595] on input "Continue" at bounding box center [686, 580] width 477 height 45
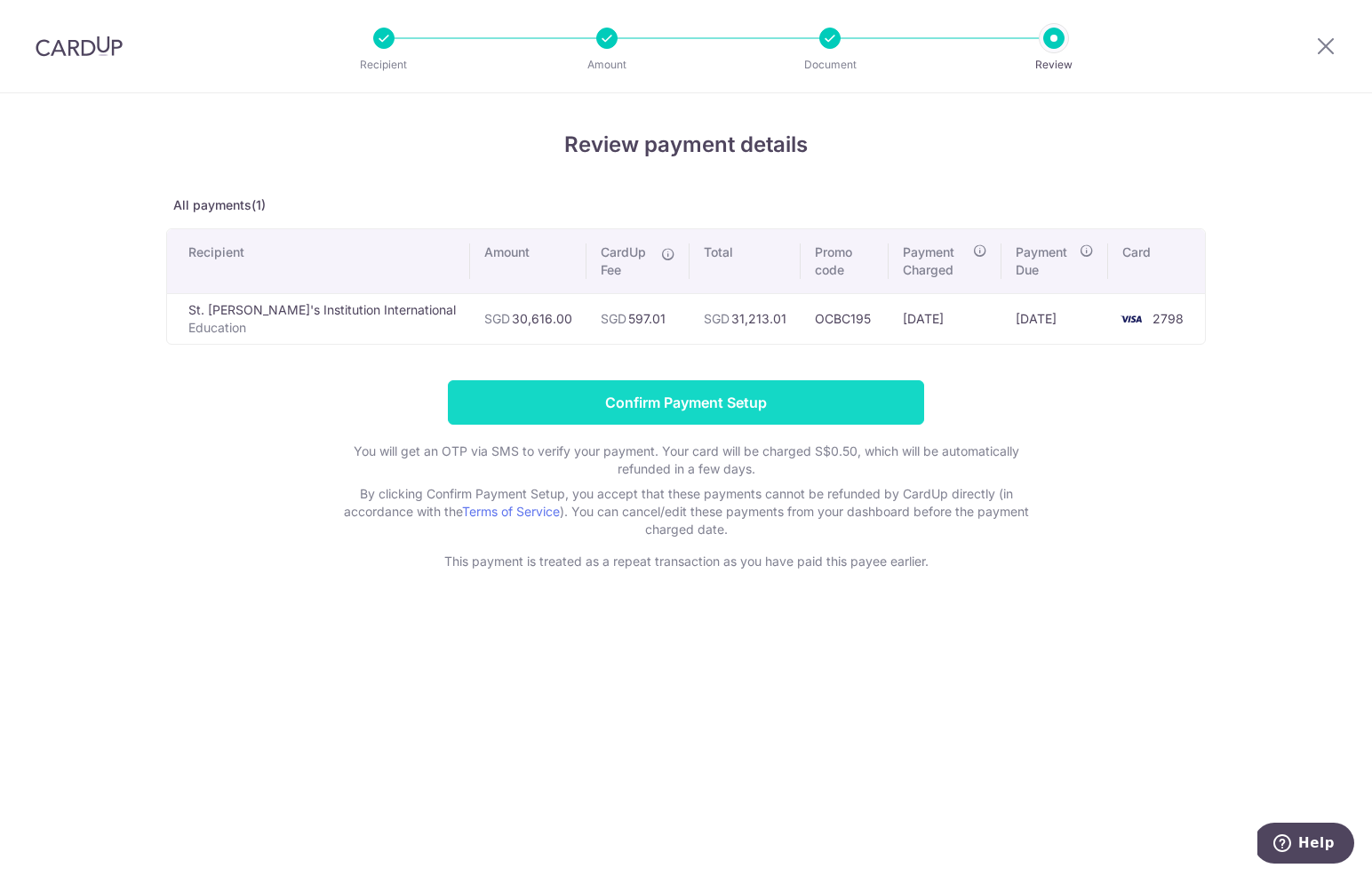
click at [673, 400] on input "Confirm Payment Setup" at bounding box center [686, 402] width 477 height 45
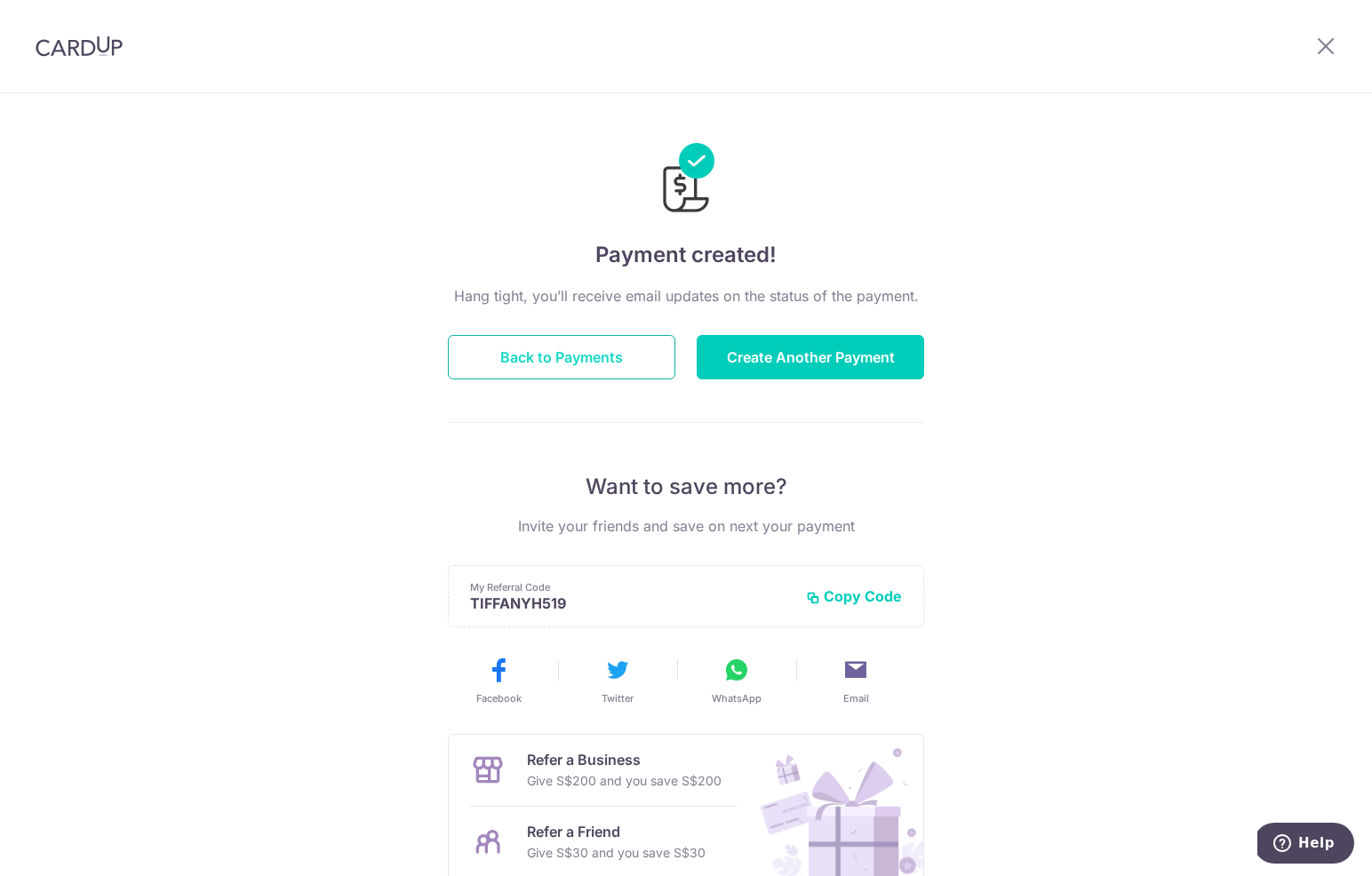
click at [587, 368] on button "Back to Payments" at bounding box center [561, 358] width 228 height 45
